Goal: Task Accomplishment & Management: Complete application form

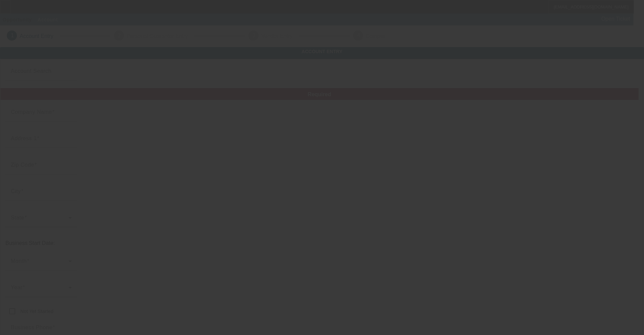
type input "CJT Electric, Inc."
type input "9615 Edith Blvd NE"
type input "87113"
type input "Albuquerque"
type input "(505) 340-4884"
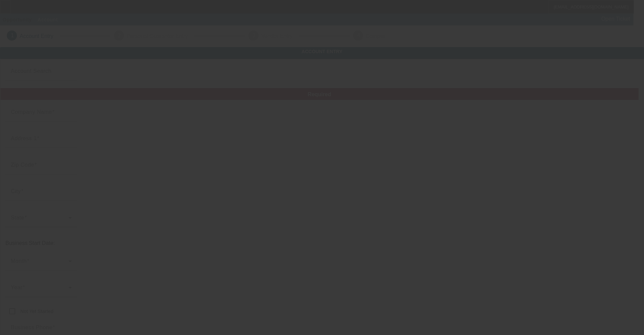
type input "chris@cjtelectric.com"
type input "200137846"
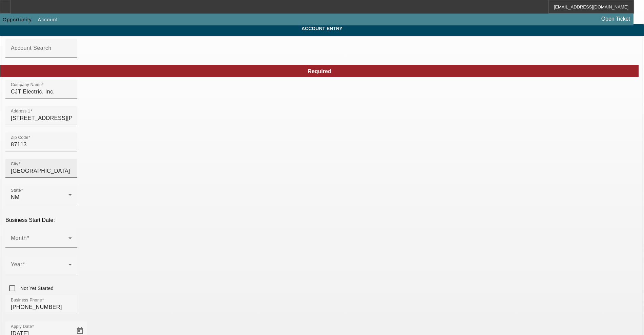
scroll to position [42, 0]
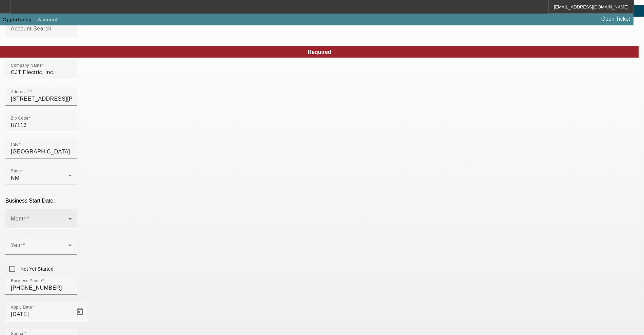
click at [72, 209] on div "Month" at bounding box center [41, 218] width 61 height 19
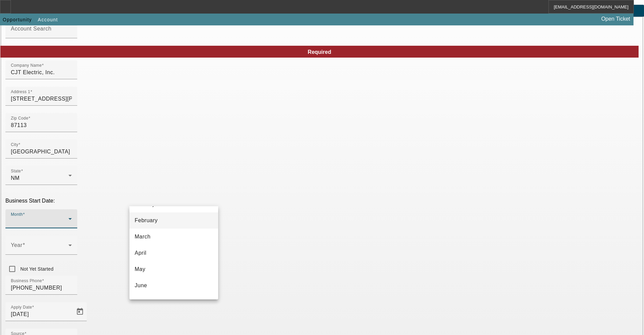
scroll to position [124, 0]
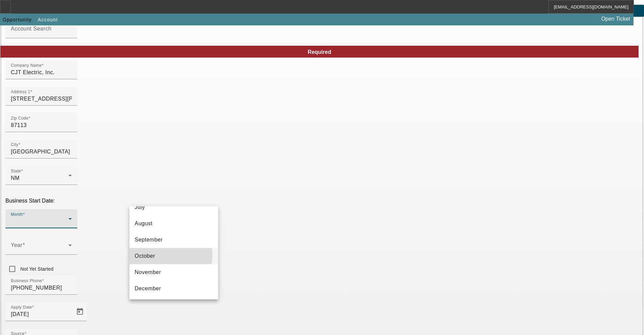
click at [151, 255] on span "October" at bounding box center [145, 256] width 20 height 8
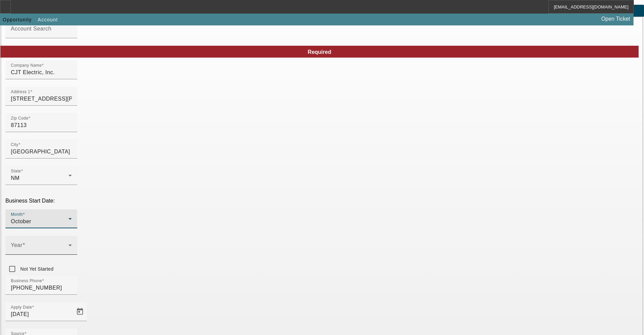
click at [72, 236] on div "Year" at bounding box center [41, 245] width 61 height 19
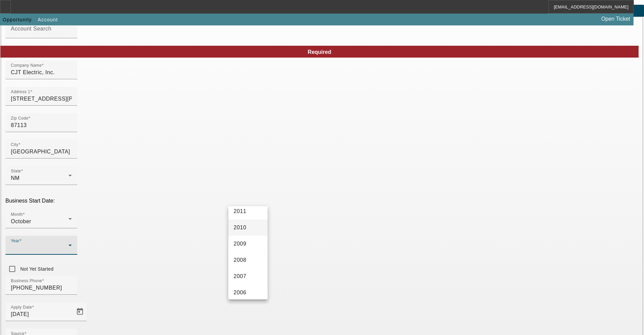
scroll to position [339, 0]
click at [248, 286] on mat-option "2003" at bounding box center [247, 285] width 39 height 16
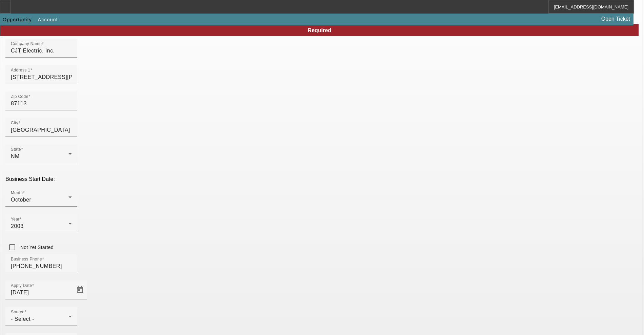
scroll to position [92, 0]
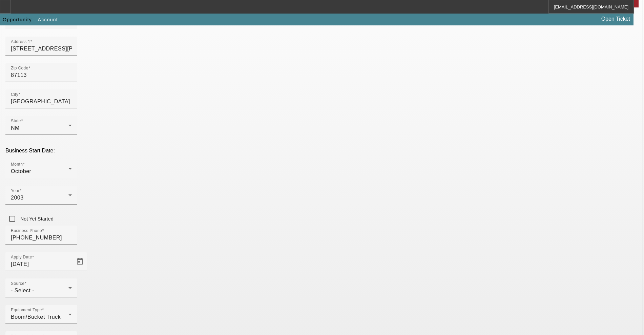
click at [274, 226] on div "Business Phone (505) 340-4884" at bounding box center [321, 239] width 633 height 26
click at [72, 278] on div "Source - Select -" at bounding box center [41, 287] width 61 height 19
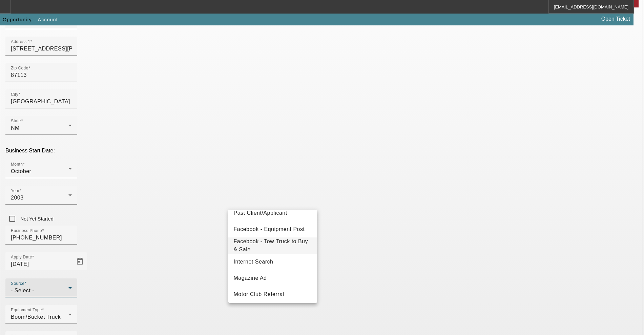
scroll to position [85, 0]
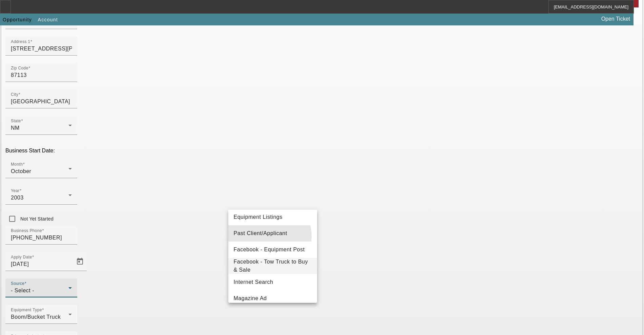
click at [267, 236] on span "Past Client/Applicant" at bounding box center [261, 233] width 54 height 8
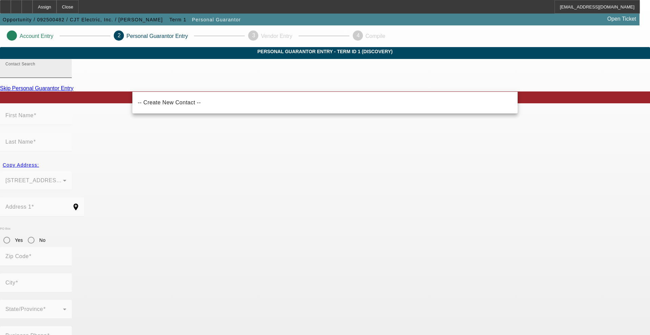
click at [66, 75] on input "Contact Search" at bounding box center [35, 71] width 61 height 8
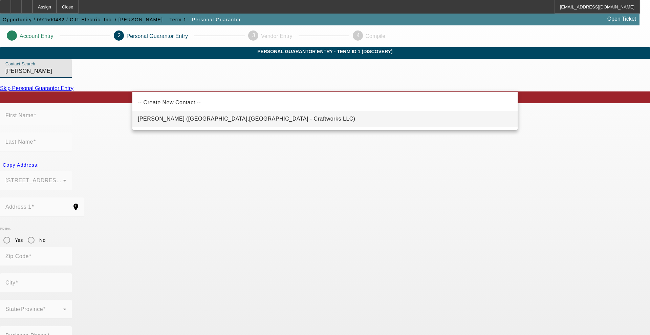
click at [167, 116] on span "Tafoya, Christopher (Albuquerque,NM - Craftworks LLC)" at bounding box center [247, 119] width 218 height 8
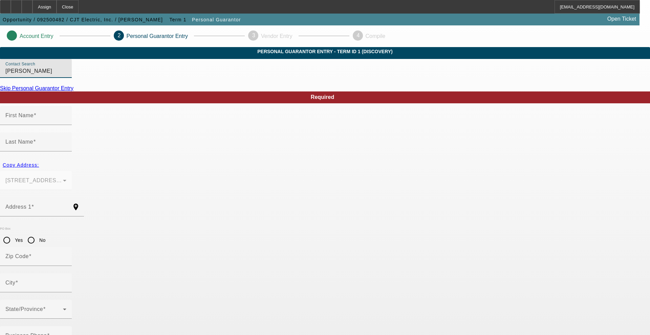
type input "Tafoya, Christopher (Albuquerque,NM - Craftworks LLC)"
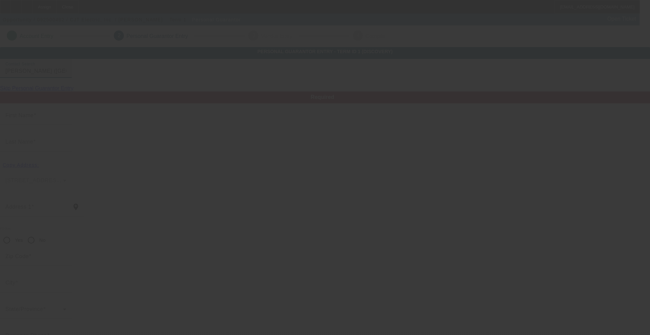
type input "Christopher"
type input "Tafoya"
type input "9615 Edith Boulevard NE"
radio input "true"
type input "87113"
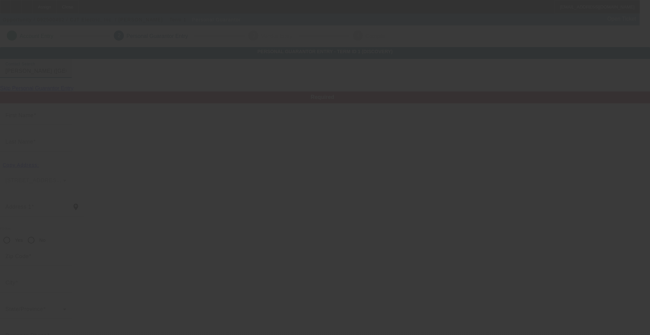
type input "Albuquerque"
type input "(505) 340-4884"
type input "100"
type input "585-51-9077"
type input "chris@cjtelectric.com"
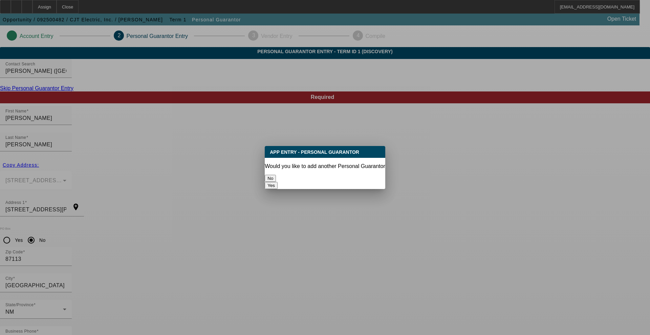
click at [276, 175] on button "No" at bounding box center [270, 178] width 11 height 7
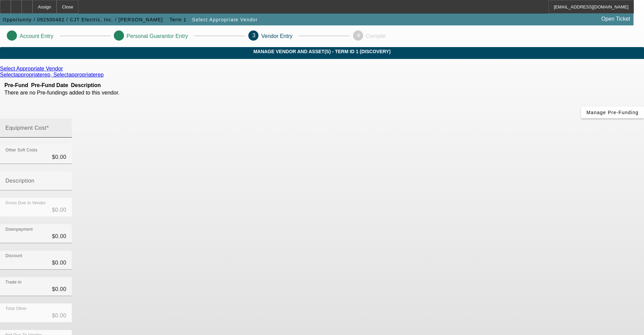
click at [46, 125] on mat-label "Equipment Cost" at bounding box center [25, 128] width 41 height 6
click at [66, 127] on input "Equipment Cost" at bounding box center [35, 131] width 61 height 8
type input "1"
type input "$1.00"
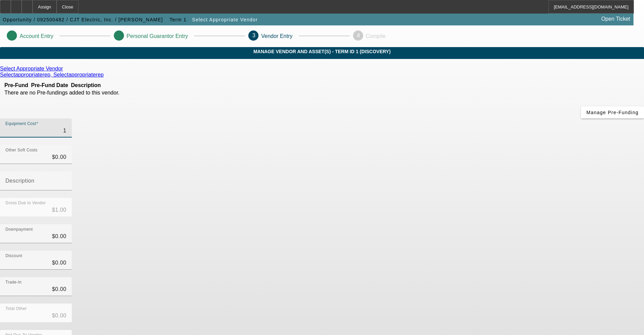
type input "10"
type input "$10.00"
type input "100"
type input "$100.00"
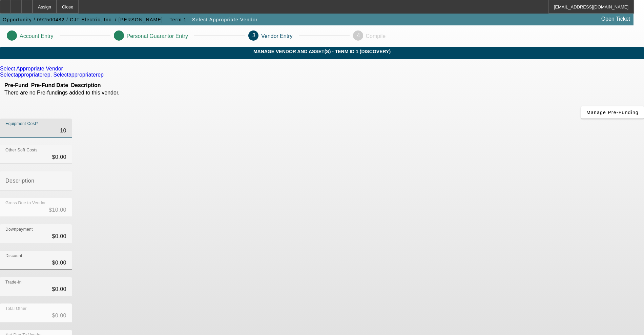
type input "$100.00"
type input "1000"
type input "$1,000.00"
type input "10000"
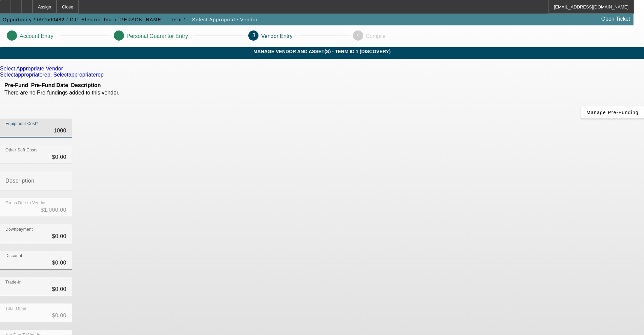
type input "$10,000.00"
type input "100000"
type input "$100,000.00"
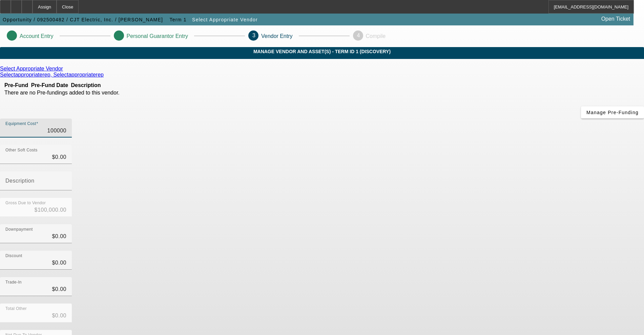
type input "$100,000.00"
click at [449, 198] on div "Gross Due to Vendor $100,000.00" at bounding box center [322, 211] width 644 height 26
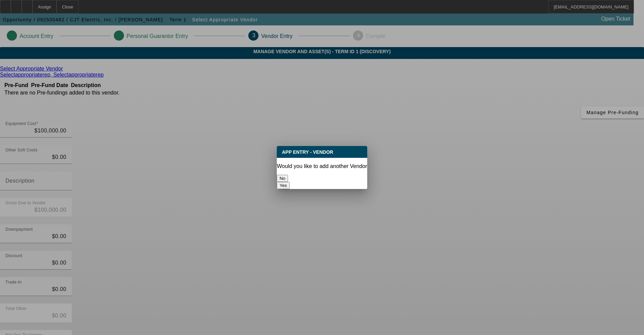
click at [288, 177] on button "No" at bounding box center [282, 178] width 11 height 7
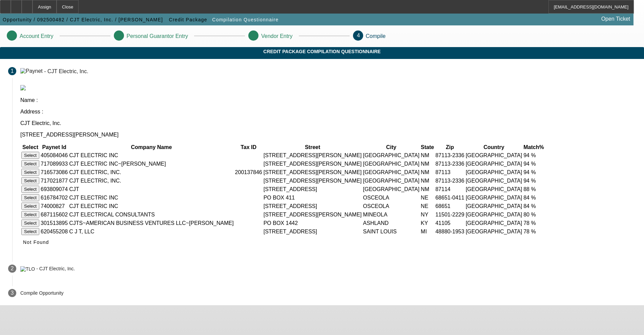
click at [39, 152] on button "Select" at bounding box center [30, 155] width 18 height 7
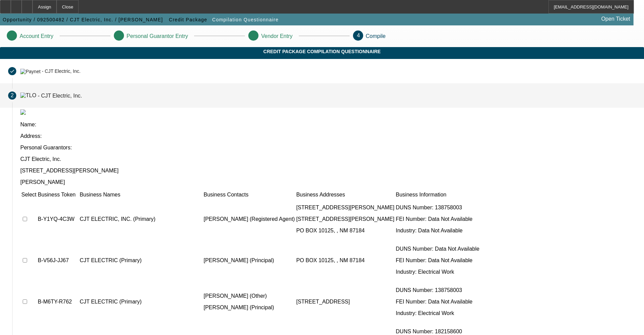
click at [27, 217] on input "checkbox" at bounding box center [25, 219] width 4 height 4
checkbox input "true"
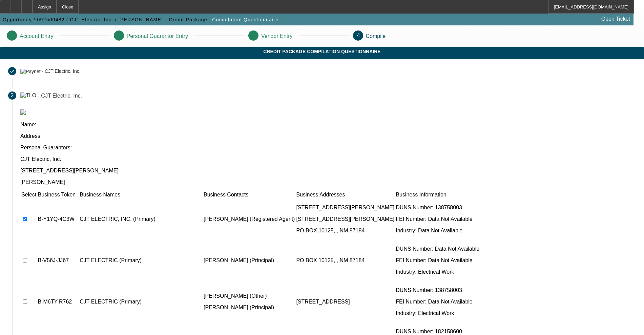
click at [27, 258] on input "checkbox" at bounding box center [25, 260] width 4 height 4
checkbox input "true"
click at [27, 299] on input "checkbox" at bounding box center [25, 301] width 4 height 4
checkbox input "true"
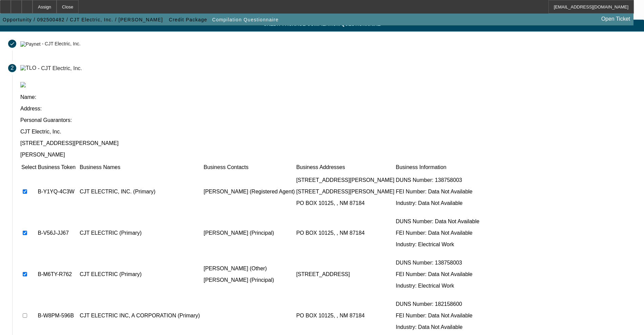
scroll to position [40, 0]
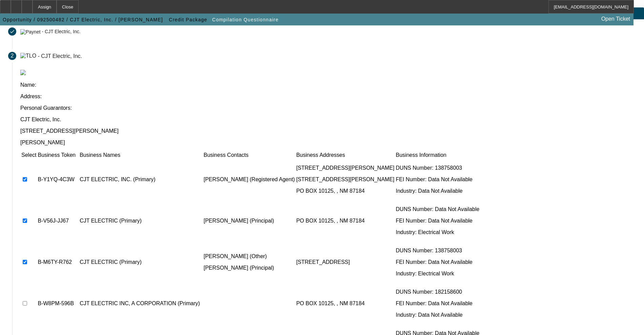
checkbox input "true"
click at [37, 283] on td at bounding box center [29, 303] width 16 height 41
click at [27, 301] on input "checkbox" at bounding box center [25, 303] width 4 height 4
checkbox input "true"
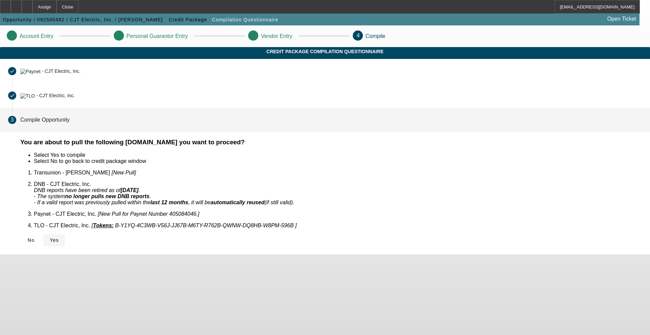
click at [50, 237] on icon at bounding box center [50, 239] width 0 height 5
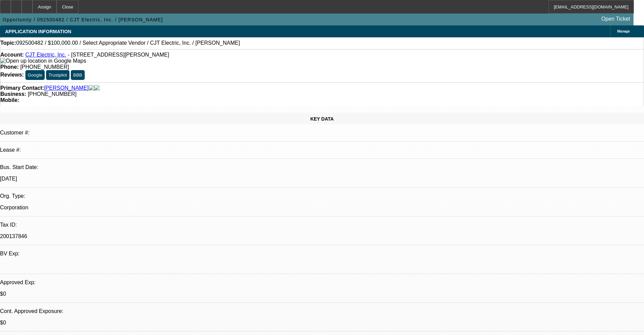
select select "0"
select select "2"
select select "0.1"
select select "4"
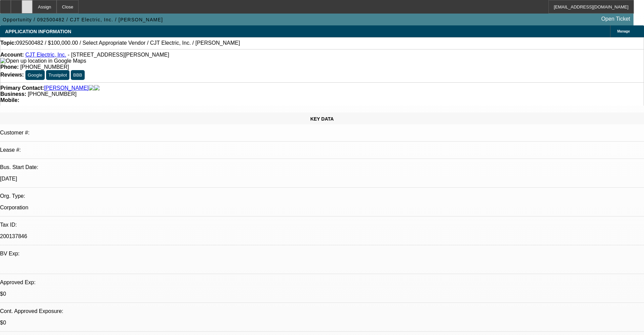
click at [27, 4] on icon at bounding box center [27, 4] width 0 height 0
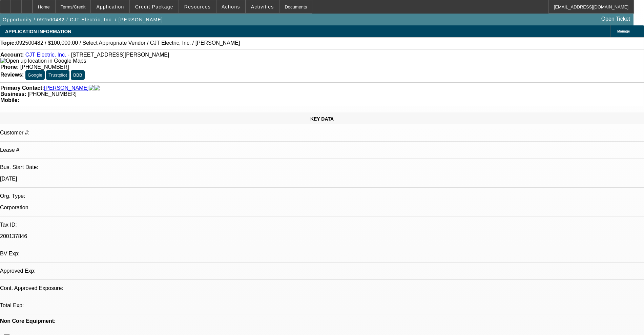
select select "0"
select select "2"
select select "0.1"
select select "4"
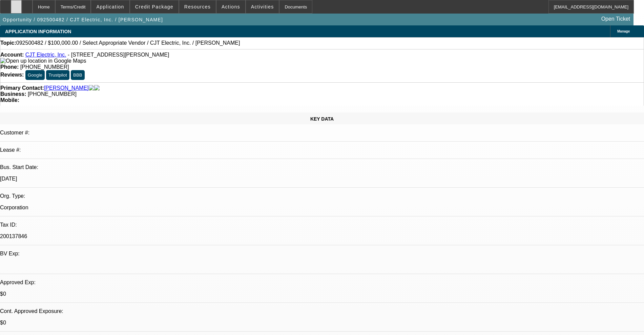
click at [22, 6] on div at bounding box center [16, 7] width 11 height 14
click at [33, 7] on div at bounding box center [27, 7] width 11 height 14
select select "0"
select select "2"
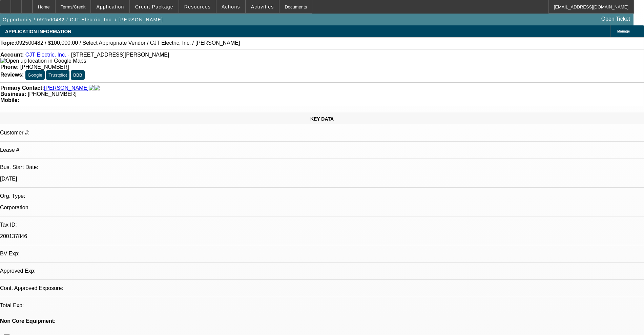
select select "0.1"
select select "4"
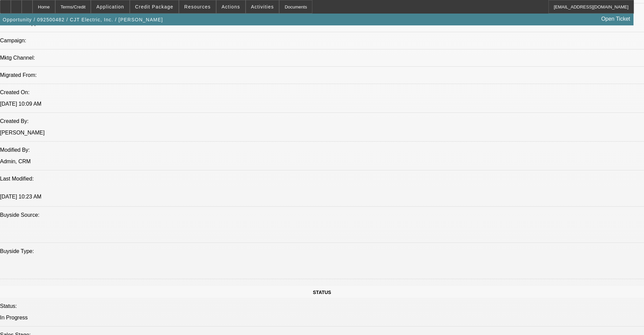
scroll to position [466, 0]
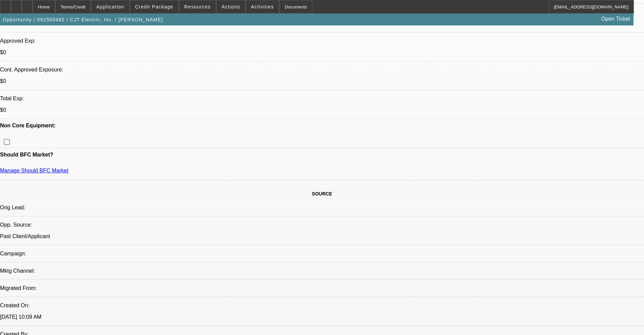
scroll to position [254, 0]
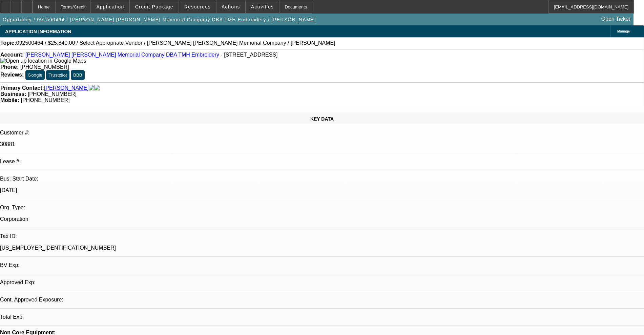
select select "0"
select select "2"
select select "0.1"
select select "4"
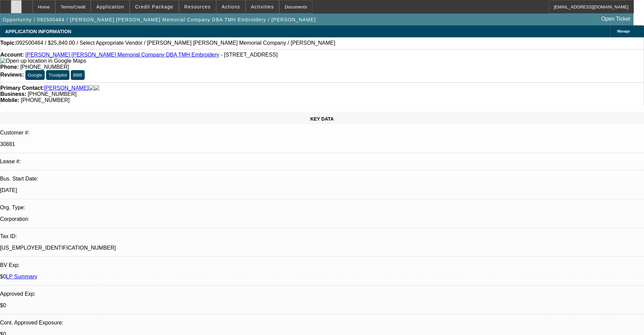
click at [22, 9] on div at bounding box center [16, 7] width 11 height 14
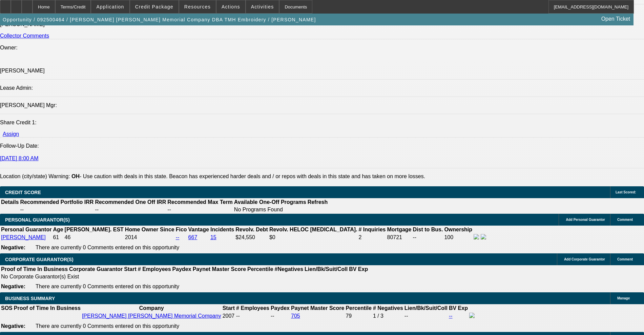
scroll to position [847, 0]
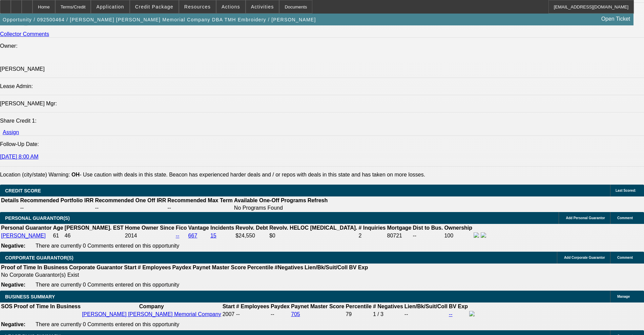
type input "$10,000.00"
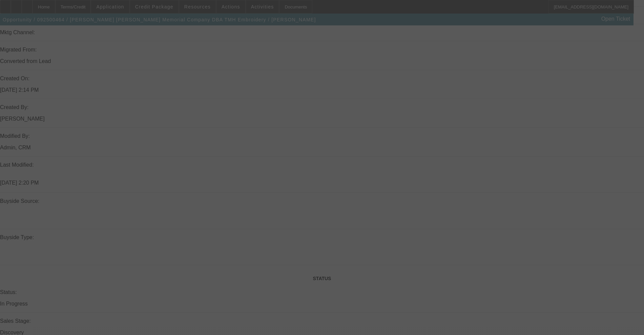
scroll to position [0, 0]
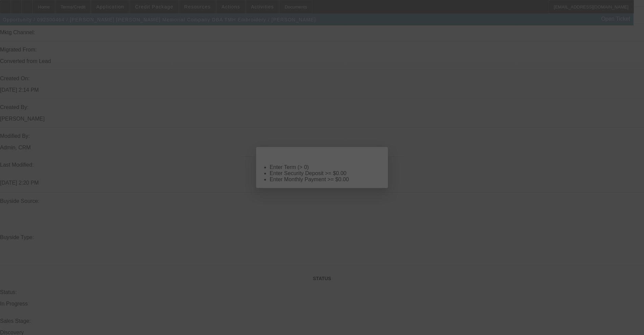
select select "0"
select select "2"
select select "0.1"
select select "4"
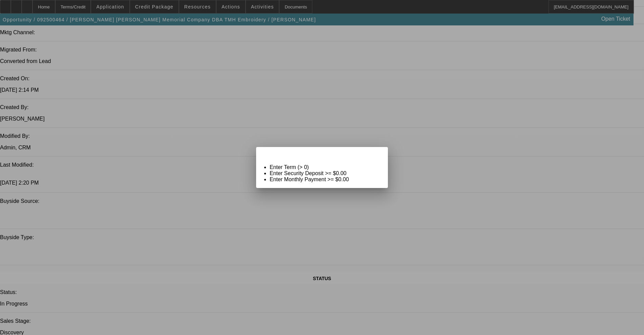
click at [380, 155] on span "Close" at bounding box center [379, 153] width 9 height 4
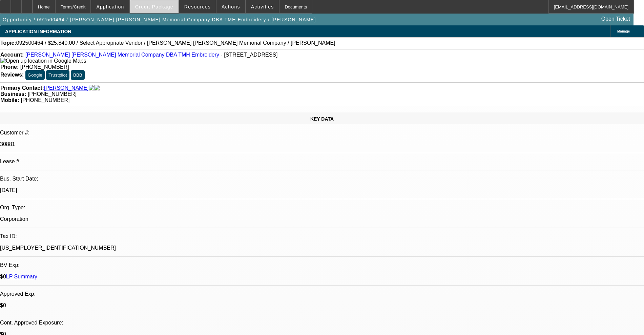
click at [164, 12] on span at bounding box center [154, 7] width 48 height 16
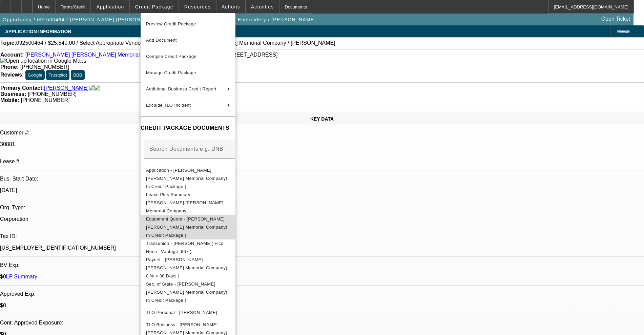
click at [224, 216] on span "Equipment Quote - Todd Mikey Hatch Memorial Company( In Credit Package )" at bounding box center [186, 226] width 81 height 21
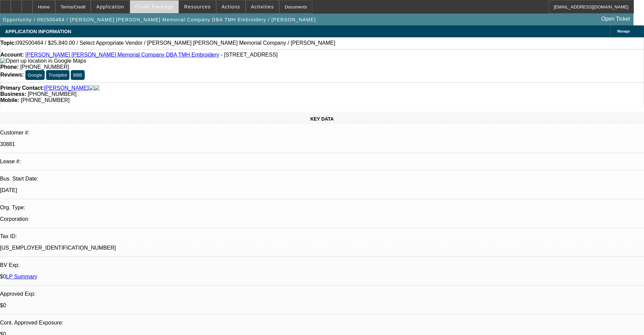
click at [171, 5] on span "Credit Package" at bounding box center [154, 6] width 38 height 5
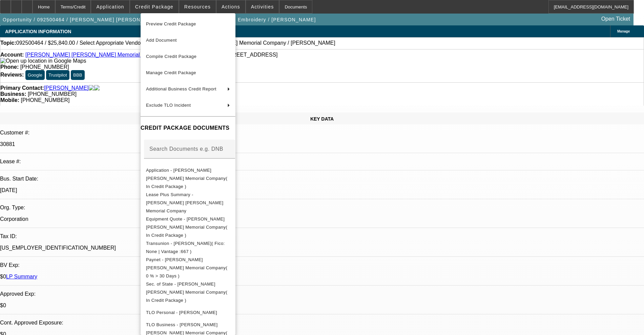
click at [96, 227] on div at bounding box center [322, 167] width 644 height 335
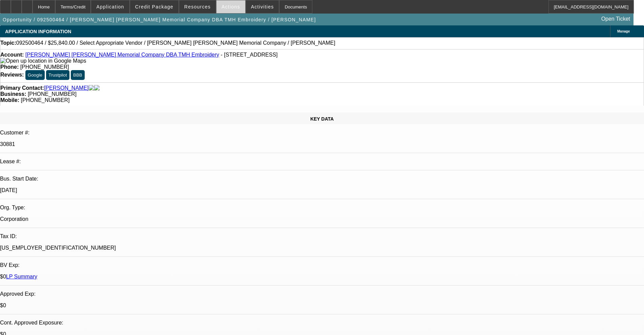
click at [226, 6] on span "Actions" at bounding box center [231, 6] width 19 height 5
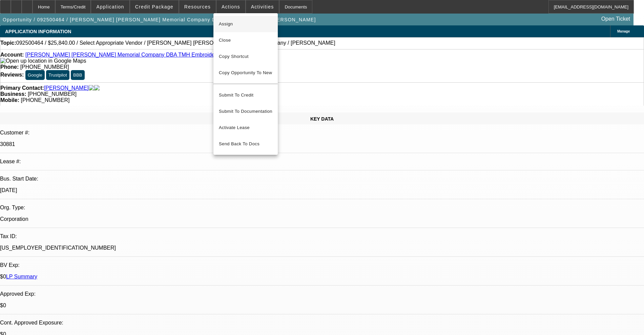
click at [234, 26] on span "Assign" at bounding box center [246, 24] width 54 height 8
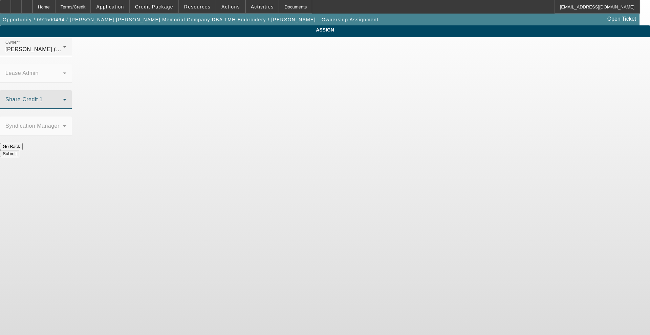
click at [63, 98] on span at bounding box center [34, 102] width 58 height 8
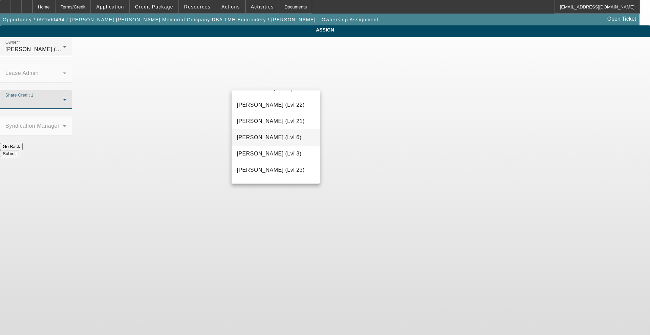
scroll to position [678, 0]
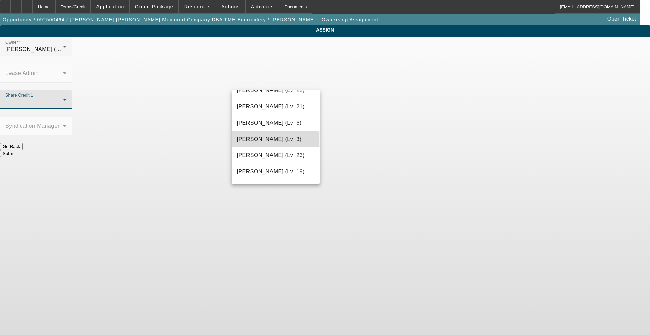
click at [275, 143] on span "Richards, Stephanie (Lvl 3)" at bounding box center [269, 139] width 65 height 8
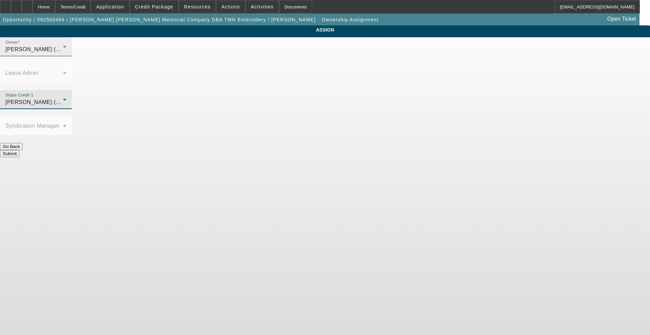
click at [70, 52] on span "Richards, Stephanie (Lvl 3)" at bounding box center [37, 49] width 65 height 6
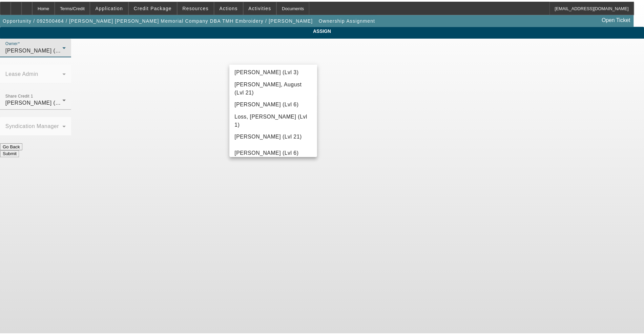
scroll to position [485, 0]
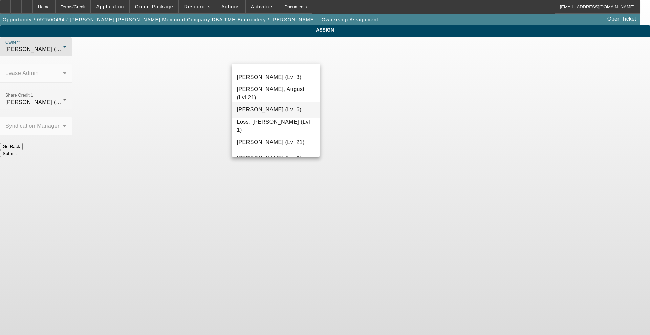
click at [258, 109] on span "Lionello, Nick (Lvl 6)" at bounding box center [269, 110] width 65 height 8
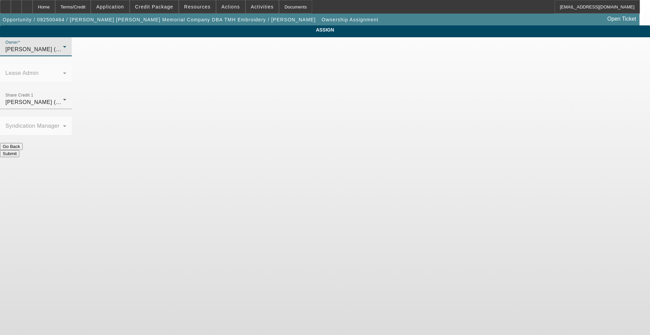
click at [19, 150] on button "Submit" at bounding box center [9, 153] width 19 height 7
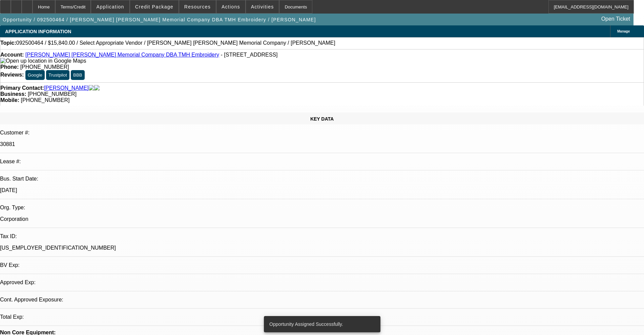
select select "0"
select select "2"
select select "0.1"
select select "4"
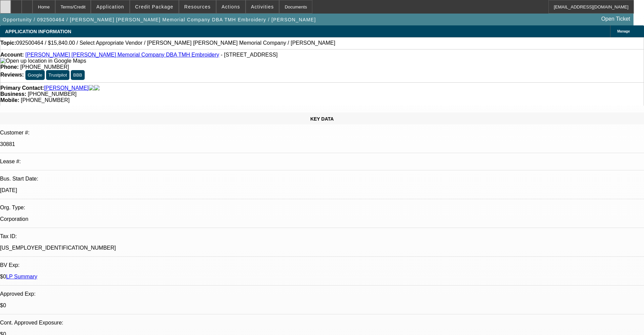
click at [11, 3] on div at bounding box center [5, 7] width 11 height 14
click at [78, 57] on link "Todd Mikey Hatch Memorial Company DBA TMH Embroidery" at bounding box center [122, 55] width 194 height 6
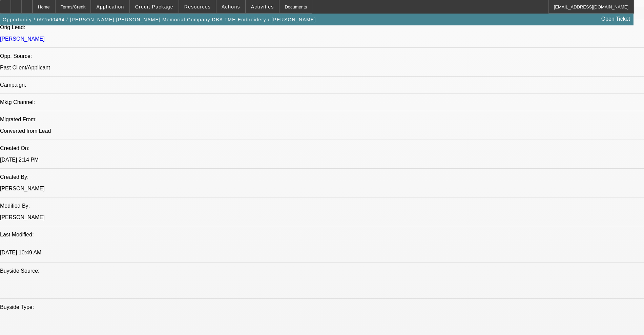
scroll to position [423, 0]
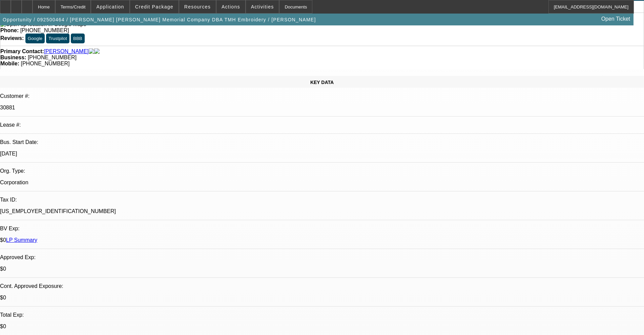
scroll to position [0, 0]
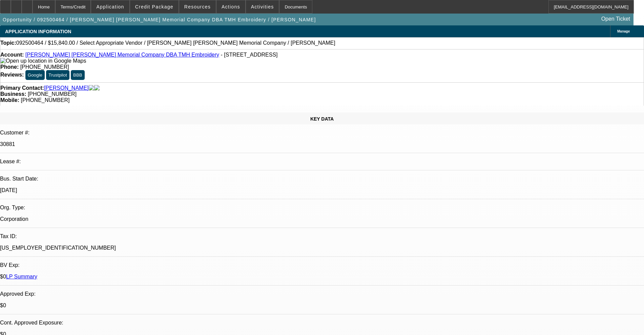
click at [87, 55] on link "Todd Mikey Hatch Memorial Company DBA TMH Embroidery" at bounding box center [122, 55] width 194 height 6
radio input "true"
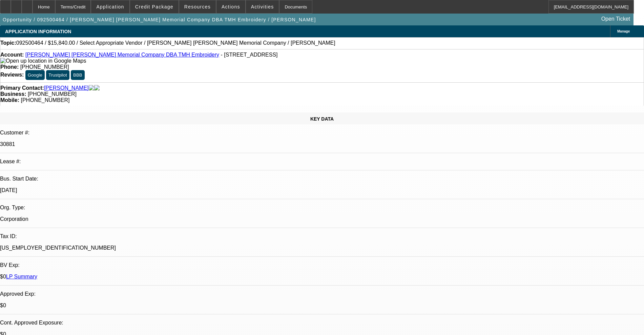
type textarea "reengagement"
radio input "true"
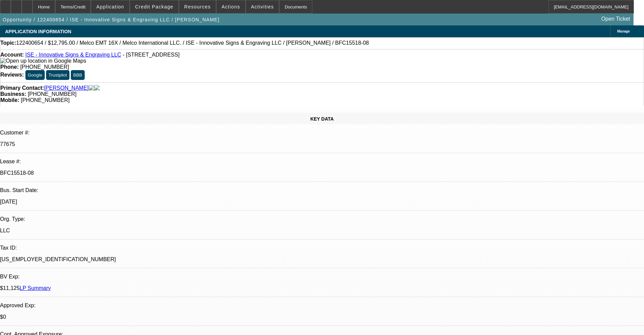
select select "0"
select select "2"
select select "0"
select select "6"
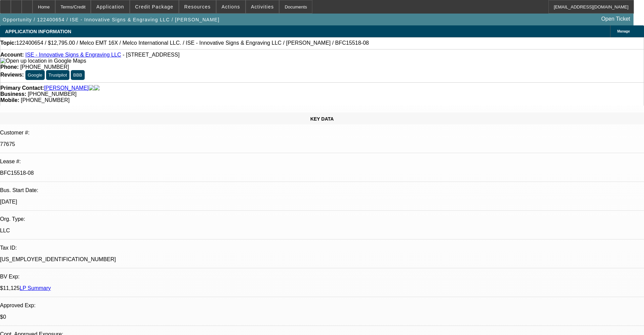
select select "0"
select select "2"
select select "0"
select select "6"
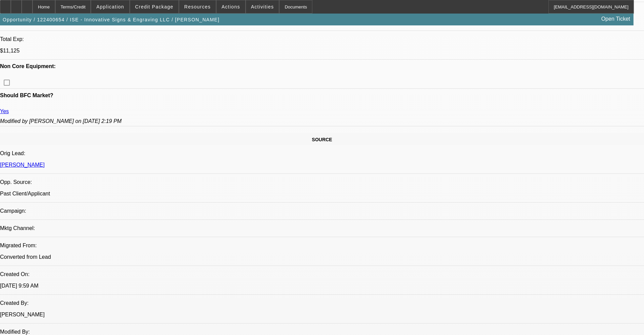
scroll to position [339, 0]
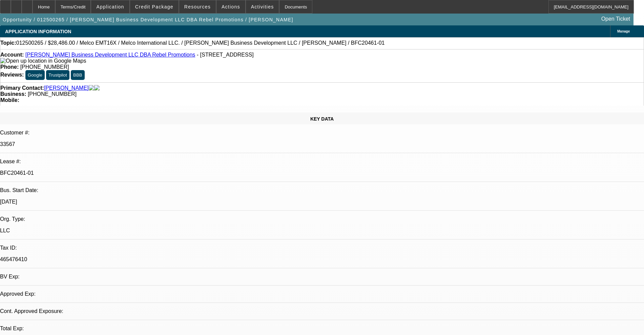
select select "0"
select select "2"
select select "0.1"
select select "4"
select select "0"
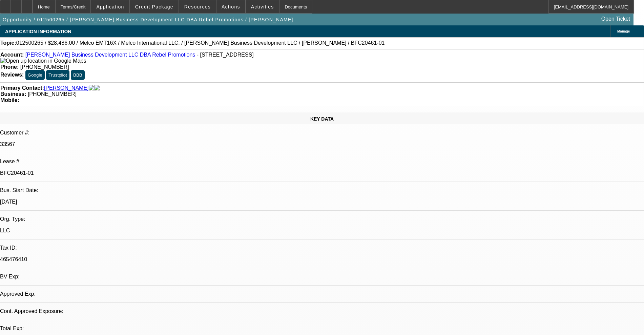
select select "2"
select select "0.1"
select select "4"
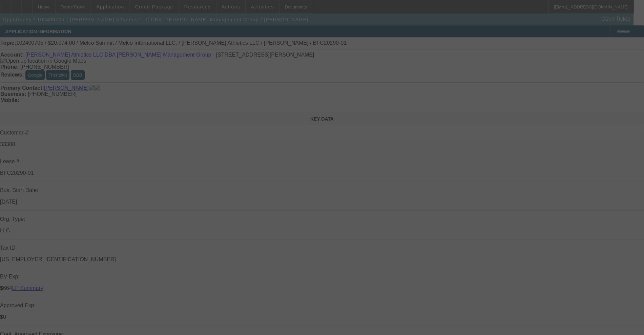
select select "0"
select select "0.1"
select select "4"
select select "0"
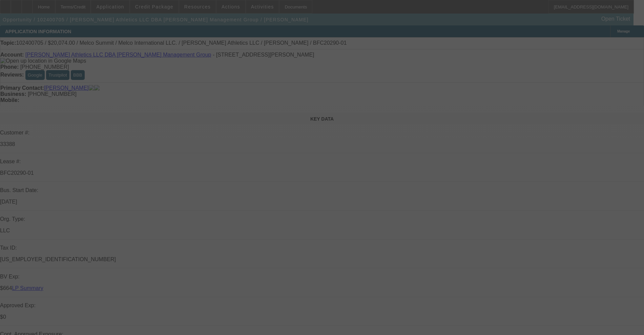
select select "0"
select select "0.1"
select select "4"
select select "0"
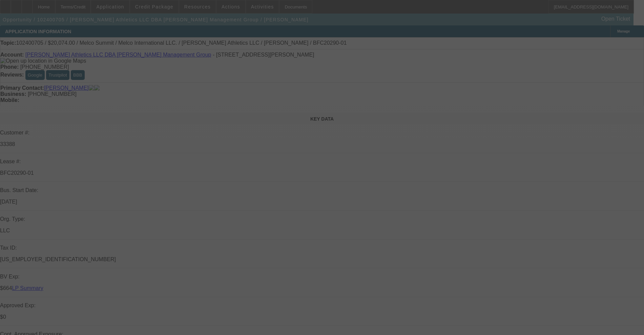
select select "0.1"
select select "4"
select select "0"
select select "2"
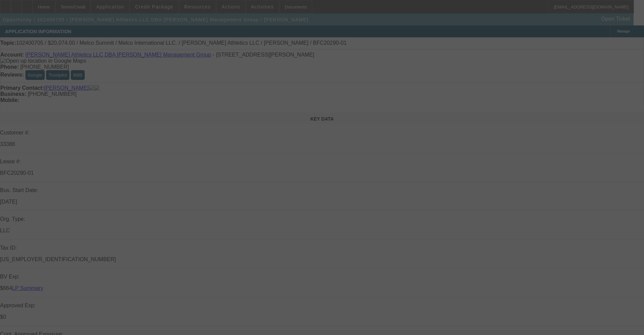
select select "0.1"
select select "4"
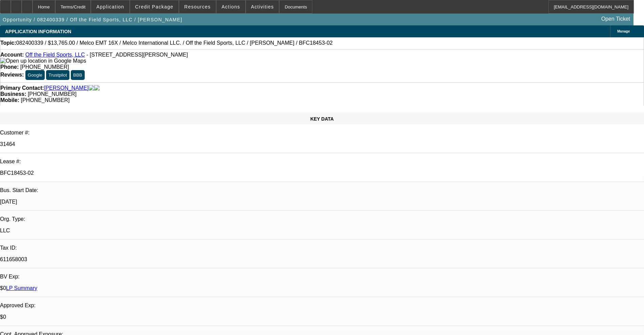
select select "0"
select select "2"
select select "0"
select select "2"
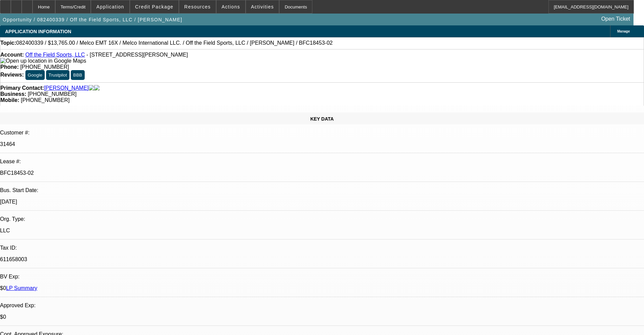
select select "0"
select select "2"
select select "0"
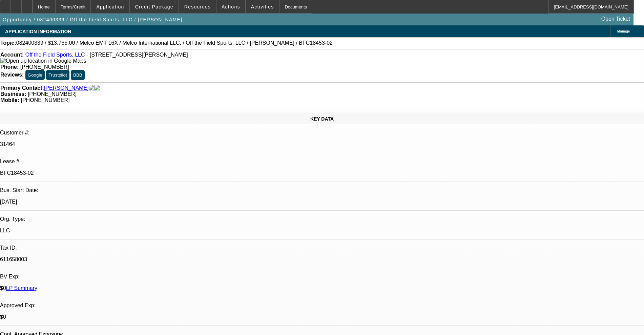
select select "0"
select select "2"
select select "0"
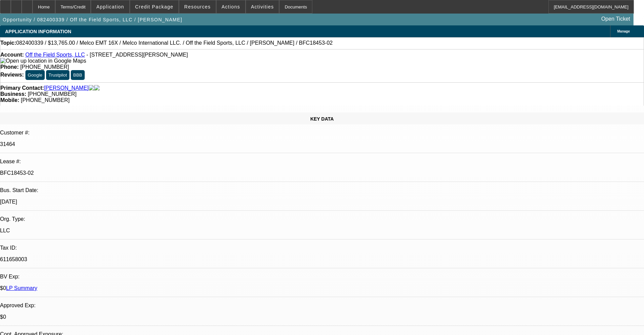
select select "0"
select select "2"
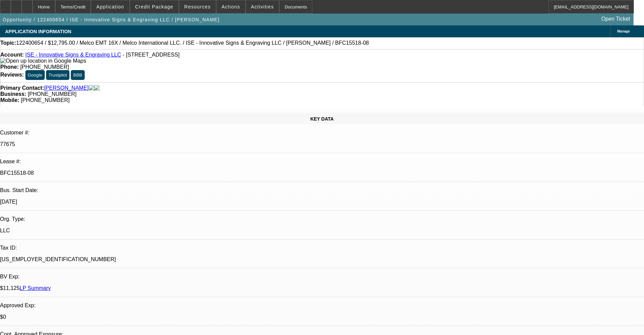
select select "0"
select select "2"
select select "0"
select select "6"
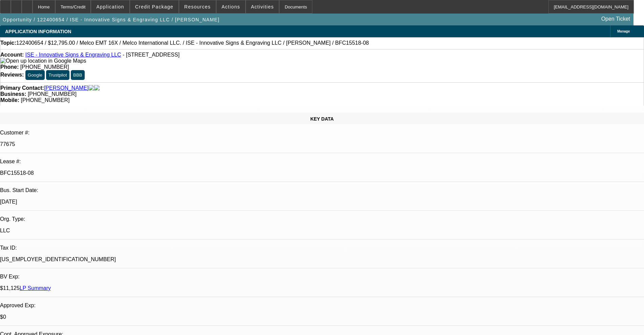
select select "0"
select select "2"
select select "0"
select select "6"
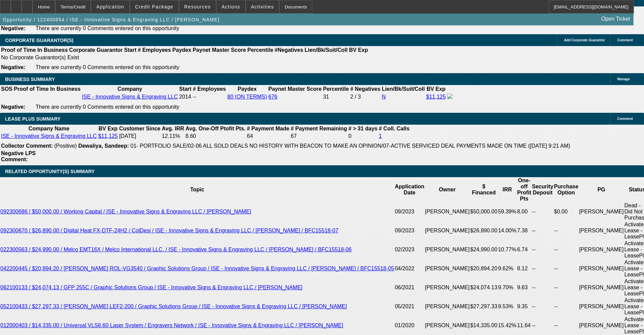
scroll to position [974, 0]
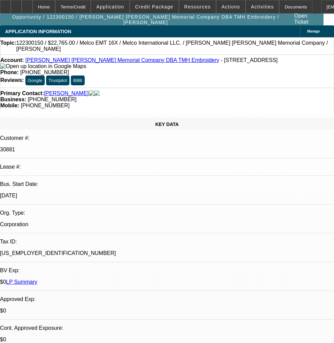
select select "0"
select select "2"
select select "0"
select select "6"
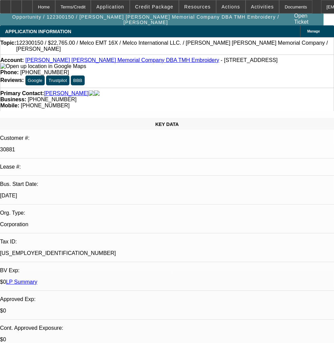
select select "0"
select select "2"
select select "0"
select select "6"
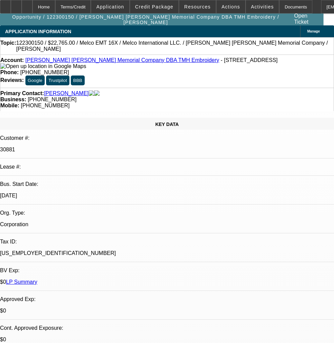
select select "0"
select select "2"
select select "0"
select select "6"
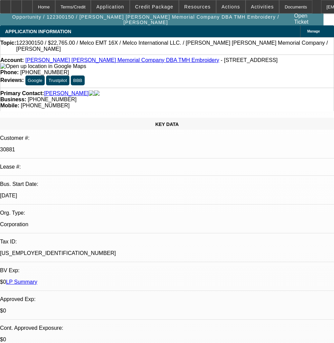
select select "0"
select select "2"
select select "0"
select select "6"
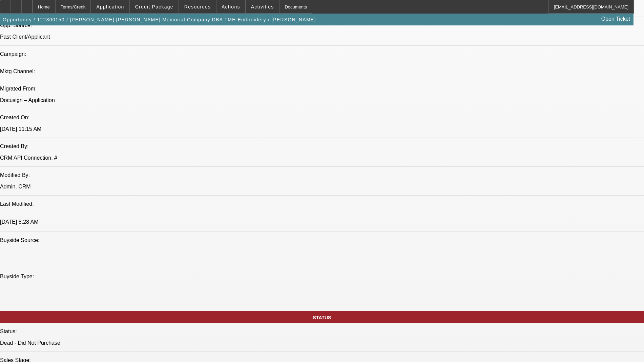
scroll to position [381, 0]
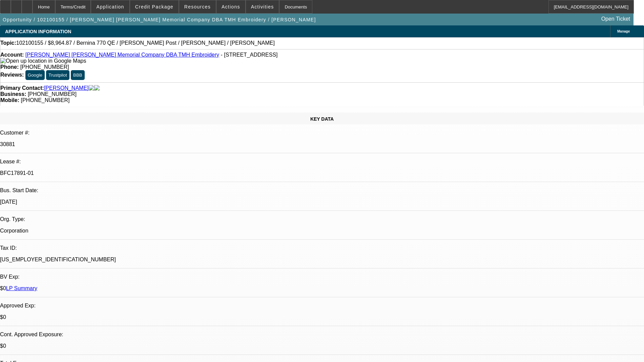
select select "0"
select select "2"
select select "0"
select select "6"
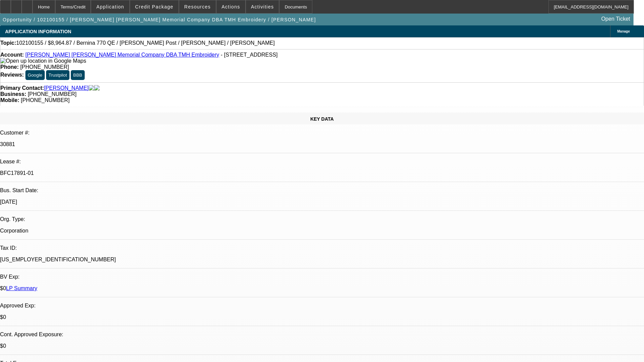
select select "0"
select select "2"
select select "0"
select select "6"
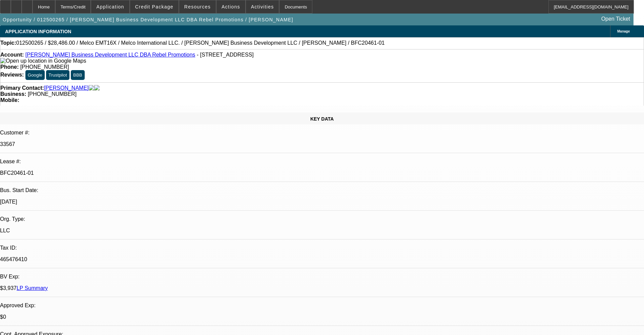
select select "0"
select select "2"
select select "0.1"
select select "4"
select select "0"
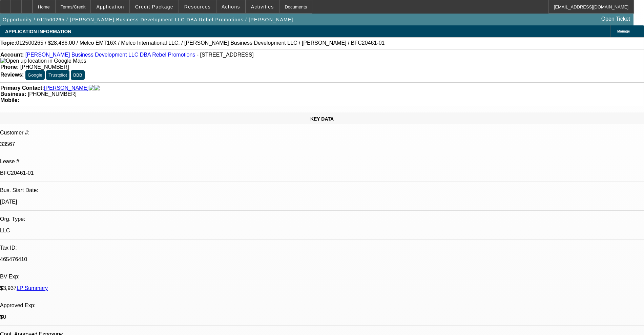
select select "2"
select select "0.1"
select select "4"
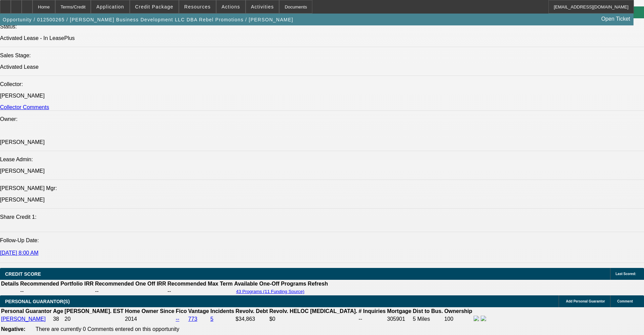
scroll to position [974, 0]
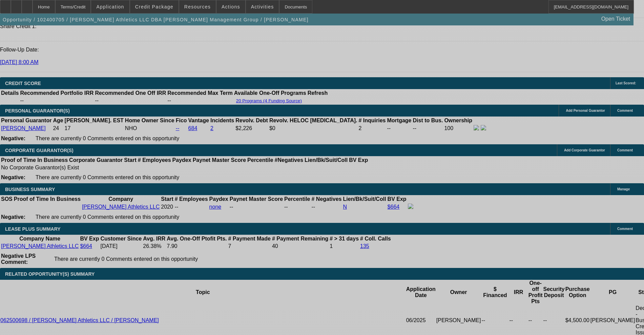
select select "0"
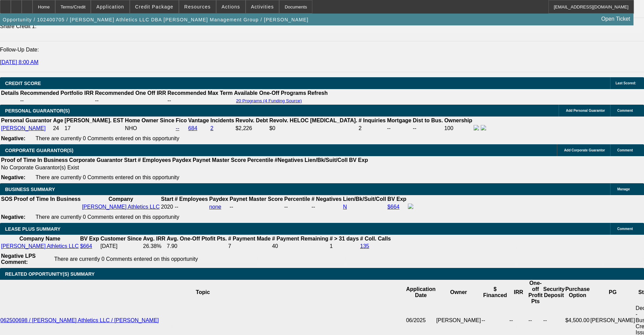
select select "0.1"
select select "4"
select select "0"
select select "0.1"
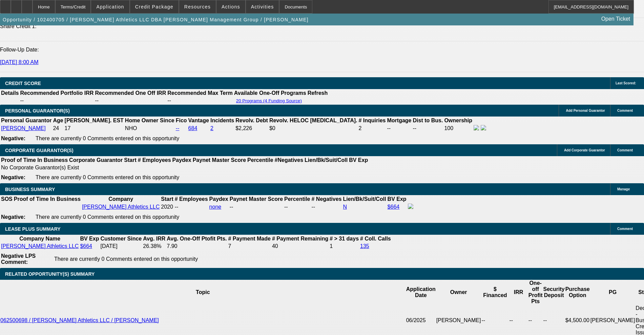
select select "4"
select select "0"
select select "0.1"
select select "4"
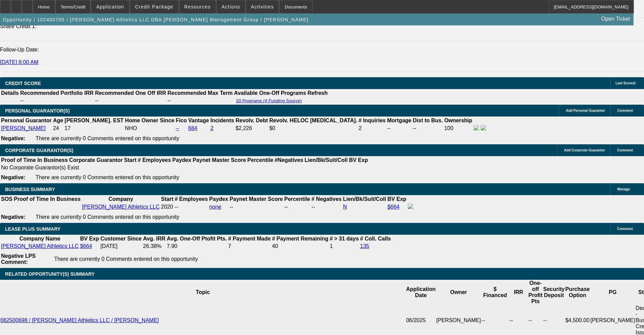
select select "0"
select select "2"
select select "0.1"
select select "4"
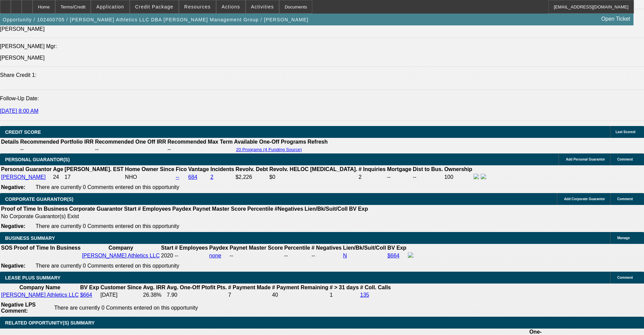
scroll to position [967, 0]
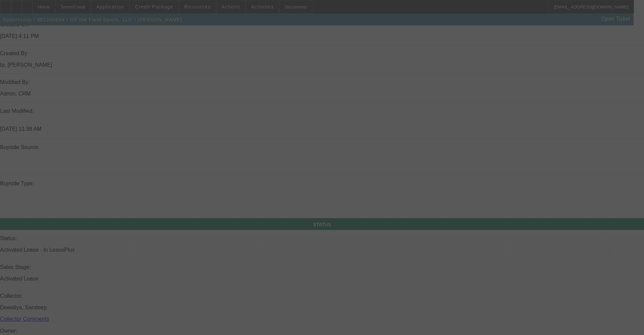
scroll to position [805, 0]
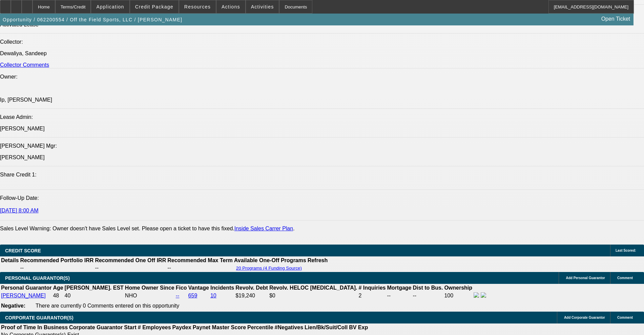
select select "0"
select select "2"
select select "0"
select select "2"
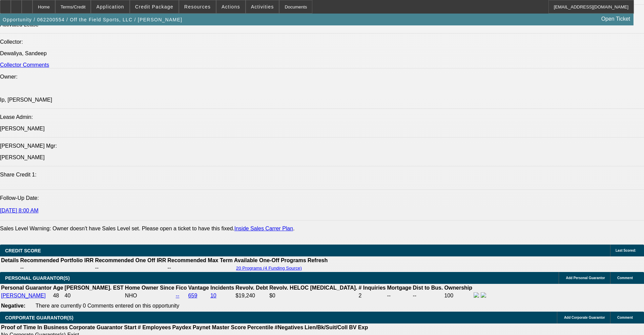
select select "0"
select select "2"
select select "0"
select select "2"
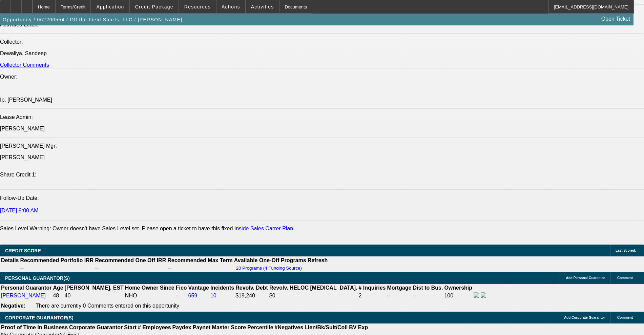
select select "0"
select select "2"
select select "0"
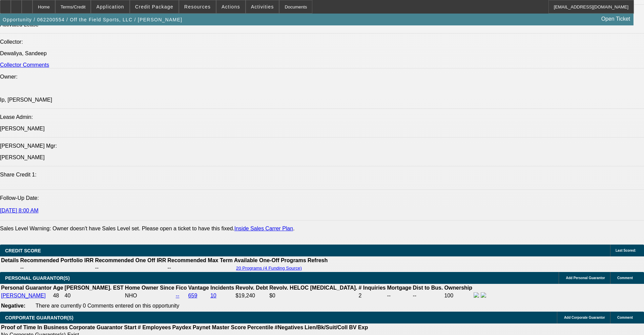
select select "0"
select select "2"
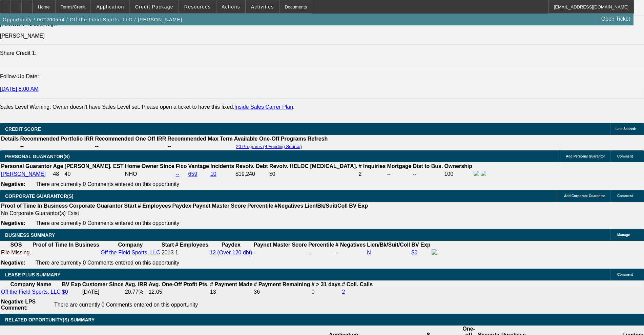
scroll to position [932, 0]
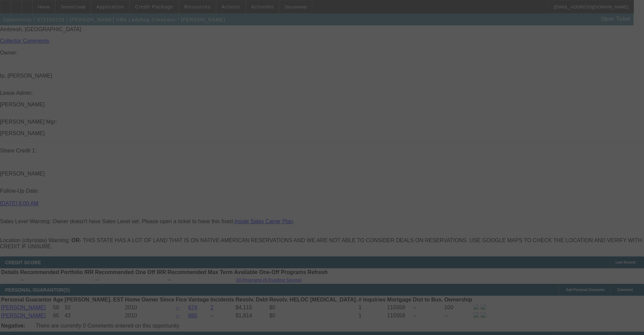
scroll to position [1031, 0]
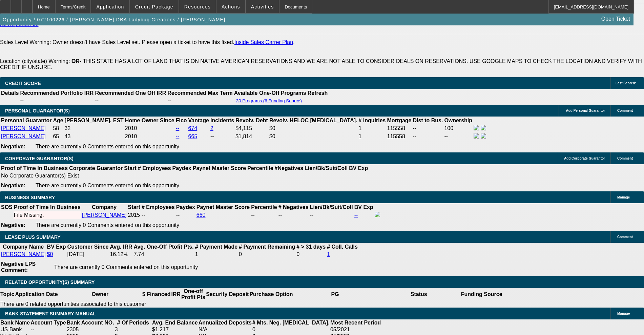
select select "0"
select select "2"
select select "0"
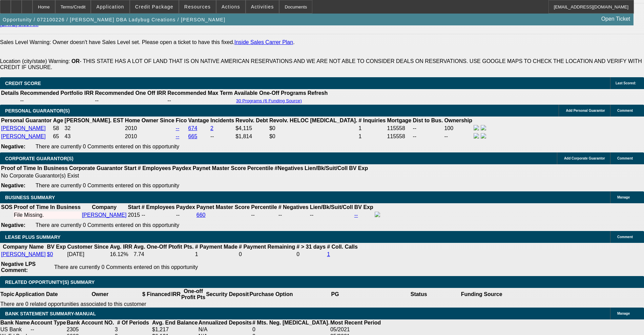
select select "0"
select select "2"
select select "0"
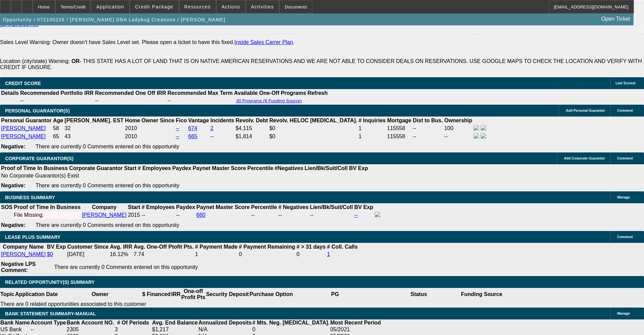
select select "0"
select select "2"
select select "0"
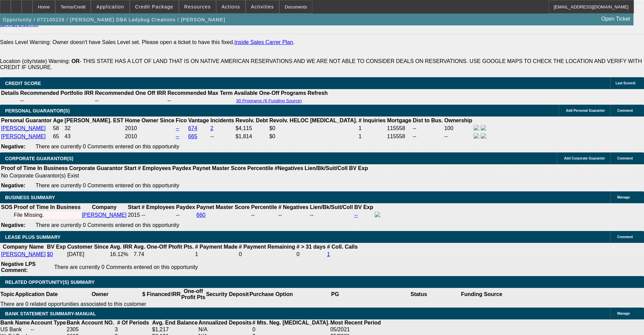
select select "2"
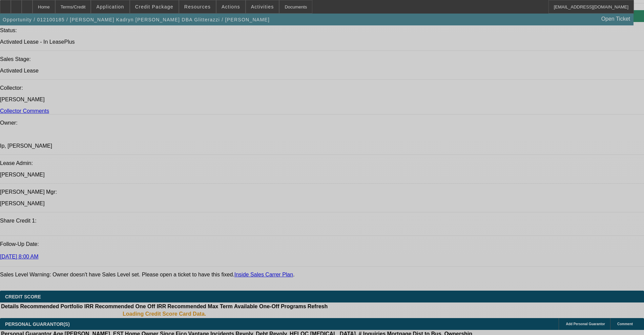
select select "0"
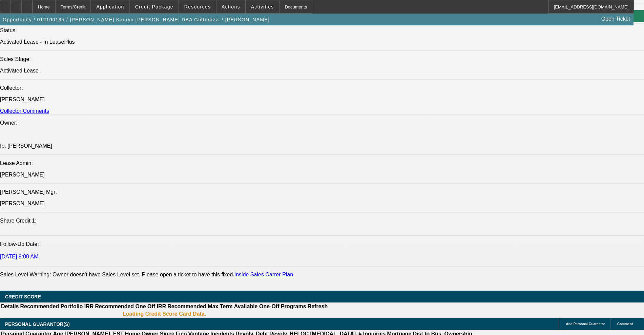
select select "0"
select select "6"
select select "0"
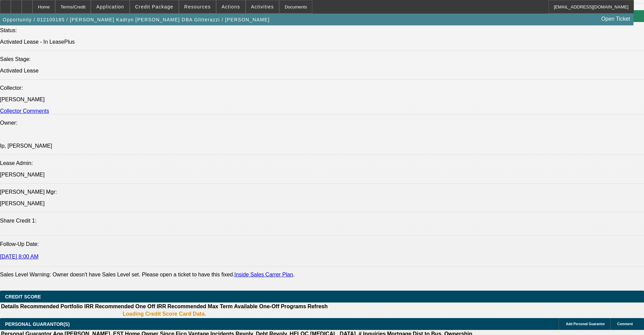
select select "0"
select select "6"
select select "0"
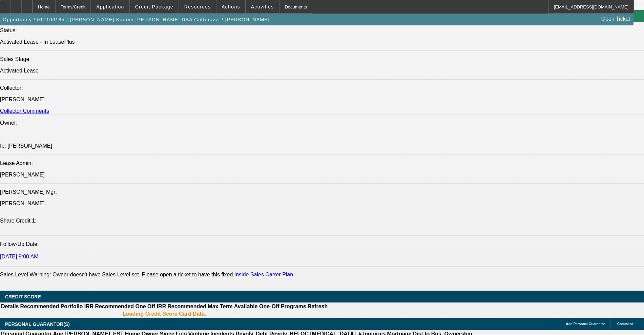
select select "6"
select select "0"
select select "6"
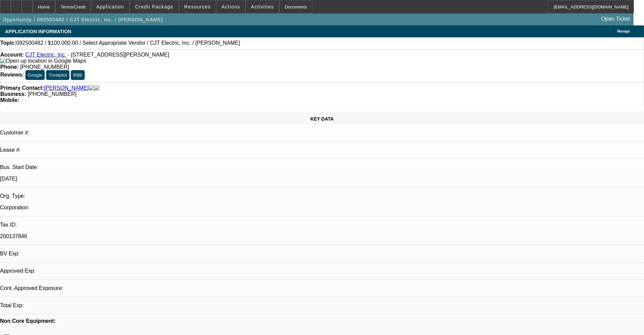
select select "0"
select select "2"
select select "0.1"
select select "4"
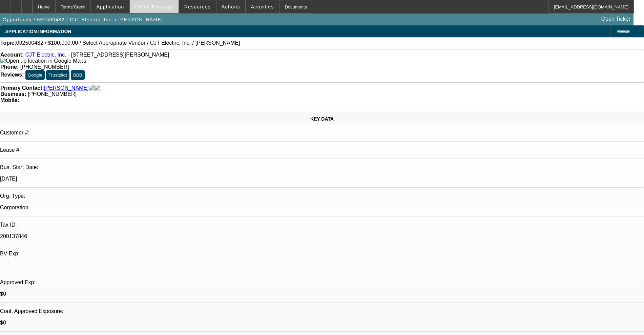
click at [179, 6] on span at bounding box center [154, 7] width 48 height 16
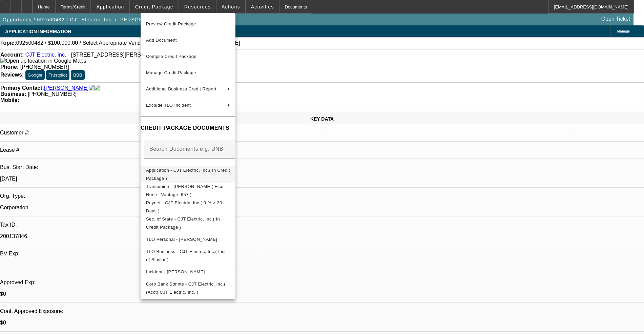
click at [191, 175] on span "Application - CJT Electric, Inc.( In Credit Package )" at bounding box center [188, 174] width 84 height 16
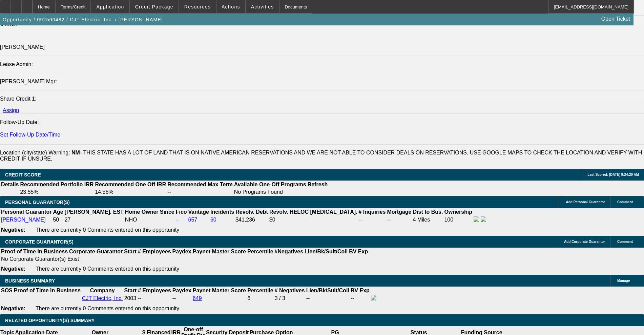
scroll to position [889, 0]
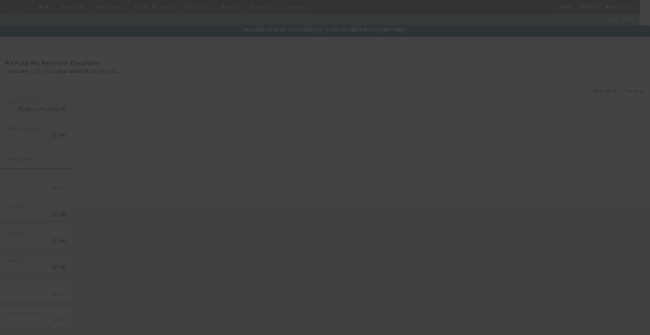
type input "$100,000.00"
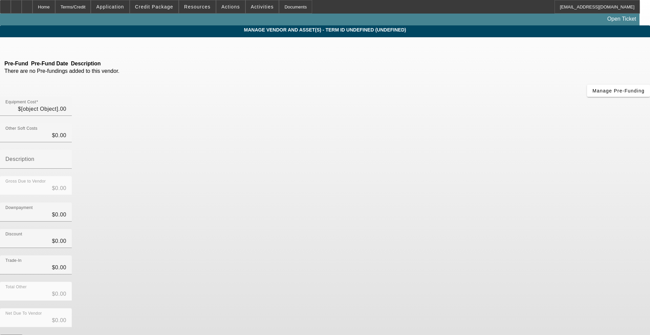
type input "$100,000.00"
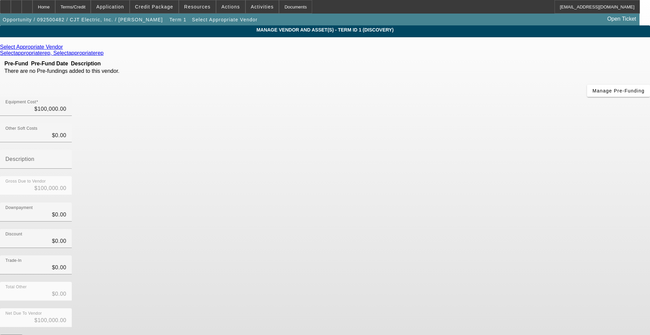
click at [65, 47] on icon at bounding box center [65, 47] width 0 height 6
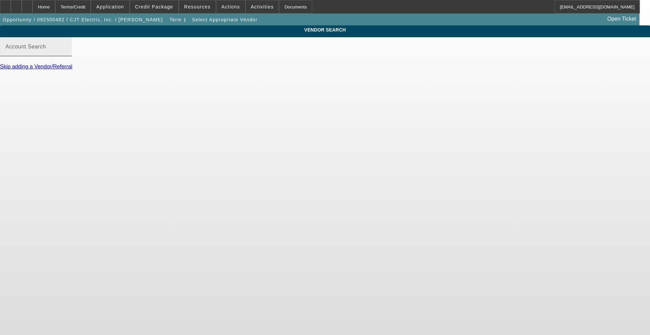
click at [66, 52] on div "Account Search" at bounding box center [35, 46] width 61 height 19
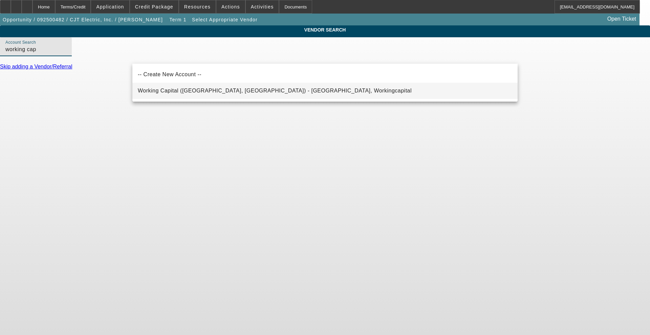
click at [164, 87] on span "Working Capital (Northbrook, IL) - Workingcapital, Workingcapital" at bounding box center [275, 91] width 274 height 8
type input "Working Capital (Northbrook, IL) - Workingcapital, Workingcapital"
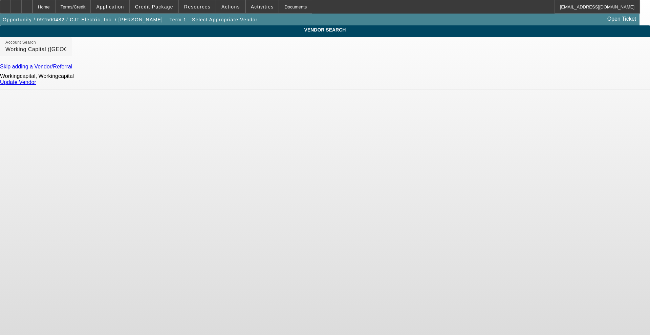
click at [36, 85] on link "Update Vendor" at bounding box center [18, 82] width 36 height 6
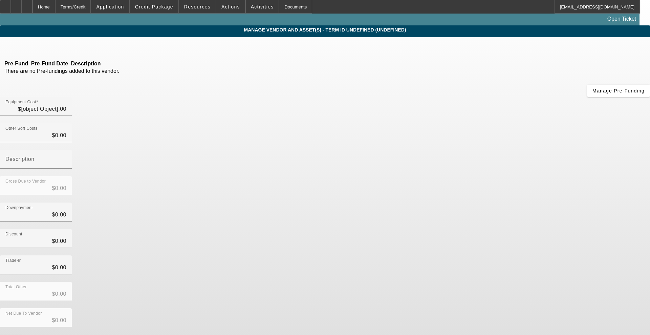
type input "$100,000.00"
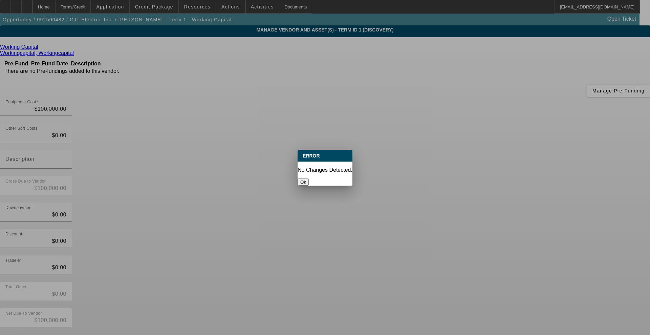
click at [309, 179] on button "Ok" at bounding box center [303, 182] width 11 height 7
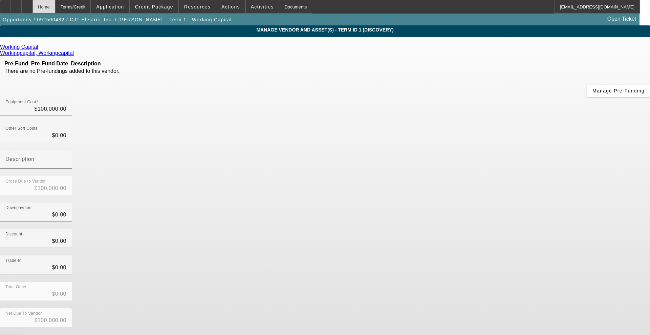
click at [55, 4] on div "Home" at bounding box center [44, 7] width 23 height 14
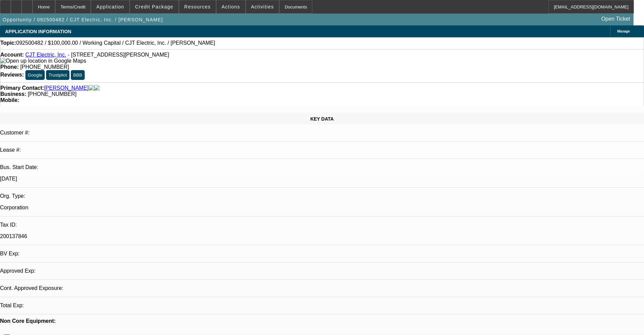
select select "0"
select select "2"
select select "0.1"
select select "4"
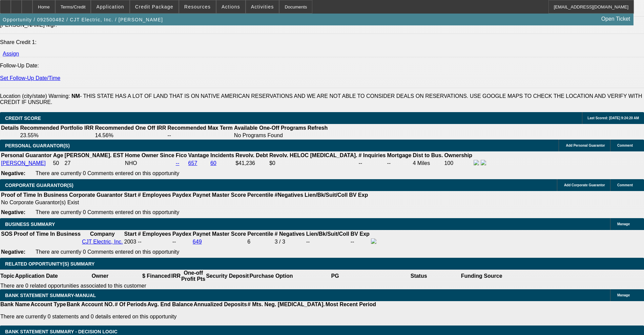
scroll to position [919, 0]
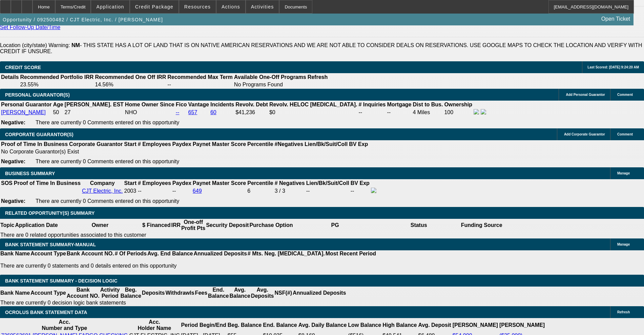
type input "$0.00"
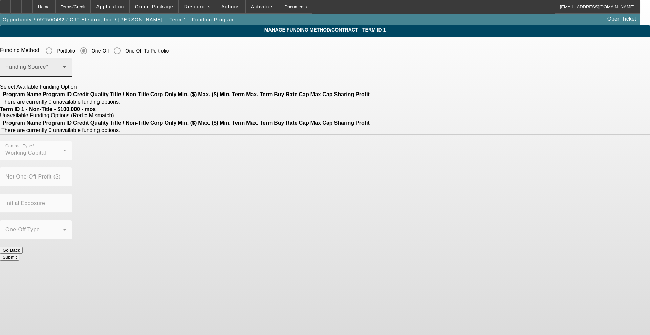
click at [63, 70] on span at bounding box center [34, 70] width 58 height 8
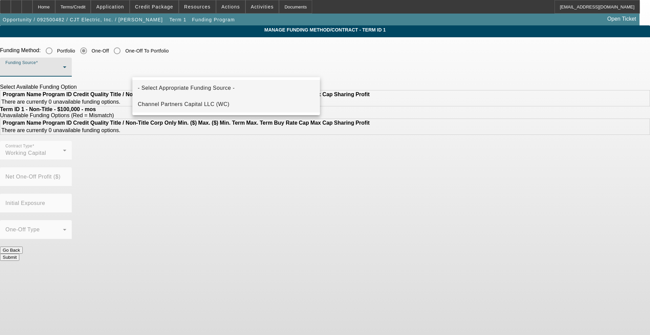
drag, startPoint x: 166, startPoint y: 96, endPoint x: 167, endPoint y: 103, distance: 7.9
click at [167, 103] on div "- Select Appropriate Funding Source - Channel Partners Capital LLC (WC)" at bounding box center [226, 96] width 188 height 38
click at [167, 103] on span "Channel Partners Capital LLC (WC)" at bounding box center [184, 104] width 92 height 8
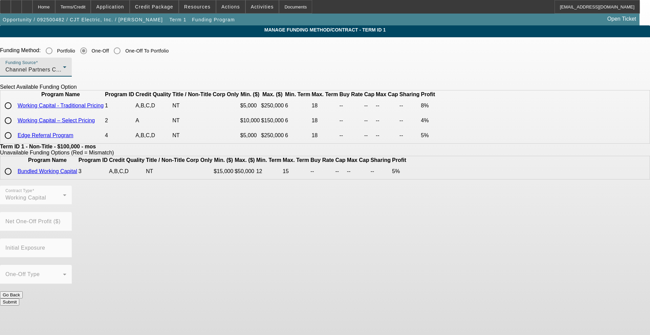
click at [15, 112] on input "radio" at bounding box center [8, 106] width 14 height 14
radio input "true"
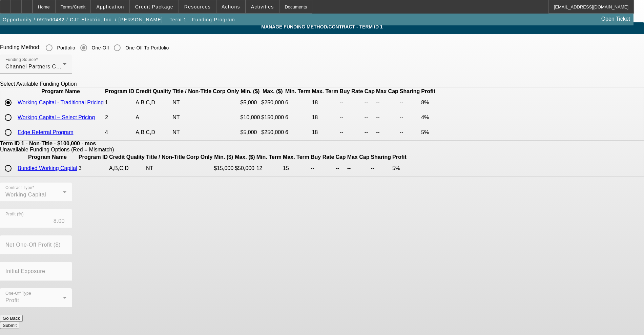
scroll to position [4, 0]
click at [19, 322] on button "Submit" at bounding box center [9, 325] width 19 height 7
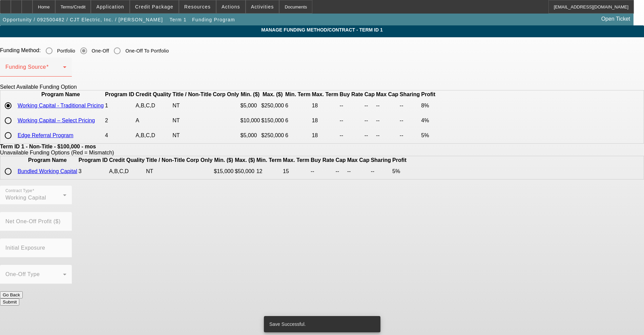
scroll to position [0, 0]
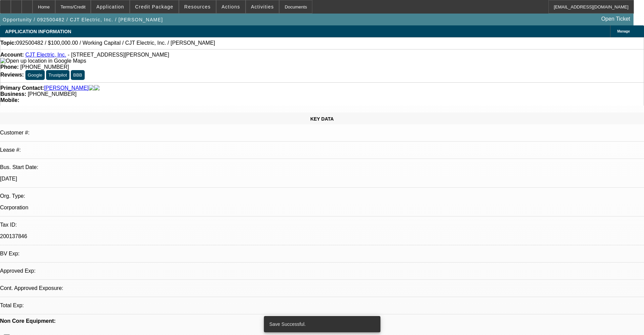
select select "0"
select select "2"
select select "0.1"
select select "4"
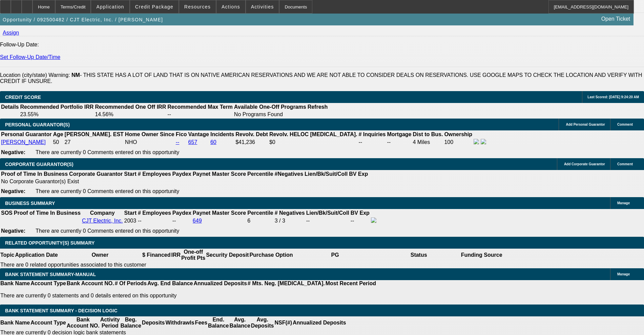
scroll to position [932, 0]
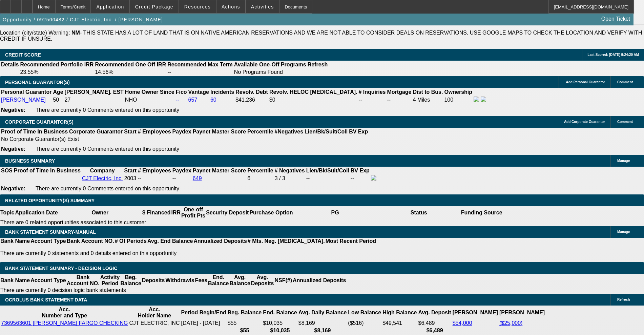
type input "24"
type input "5"
type input "$4,387.14"
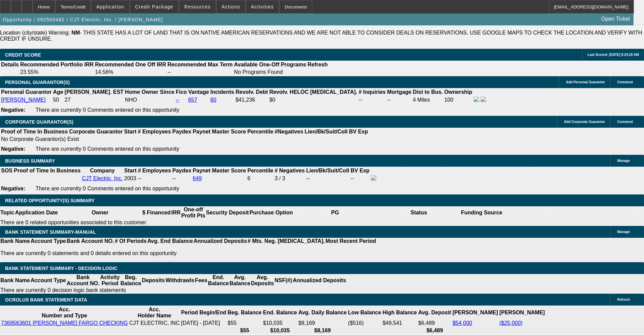
type input "50"
type input "$8,774.28"
type input "$6,671.08"
type input "$13,342.16"
type input "50"
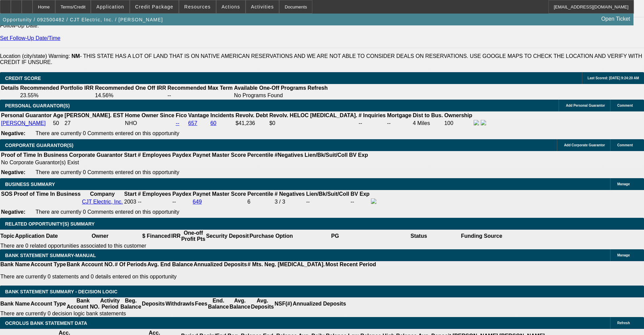
scroll to position [889, 0]
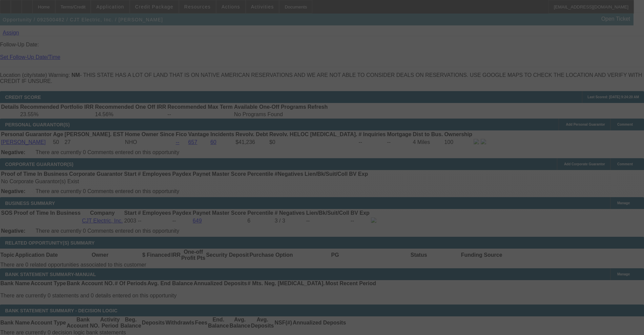
select select "0"
select select "2"
select select "0.1"
select select "4"
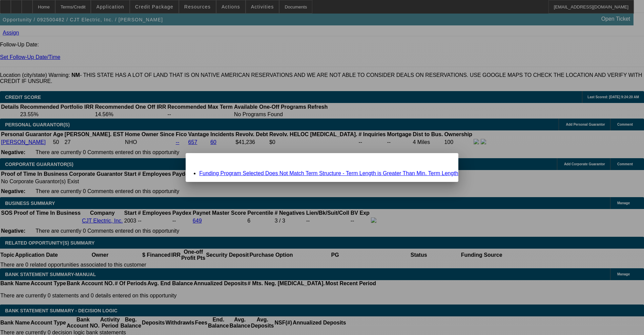
click at [443, 159] on div "Close" at bounding box center [450, 157] width 15 height 8
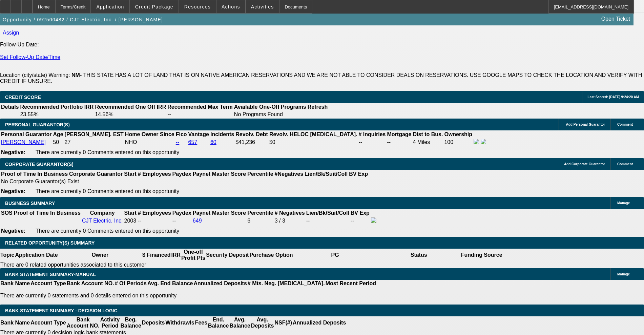
drag, startPoint x: 132, startPoint y: 269, endPoint x: 139, endPoint y: 269, distance: 7.5
type input "UNKNOWN"
type input "18"
type input "$208,333.34"
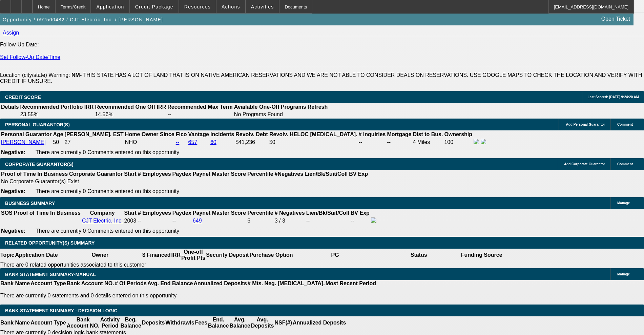
type input "$104,166.67"
type input "$16,013.42"
type input "$8,006.71"
type input "18"
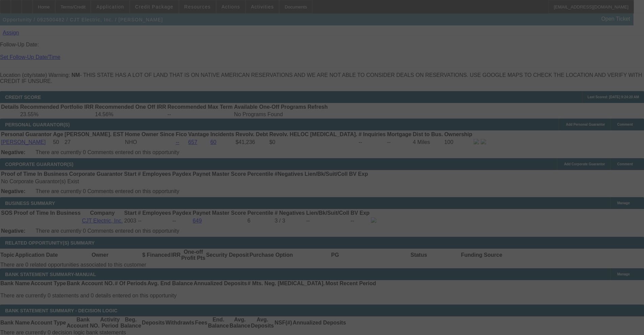
select select "0"
select select "2"
select select "0.1"
select select "4"
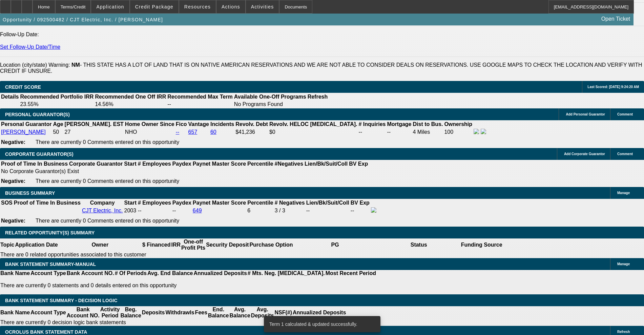
scroll to position [847, 0]
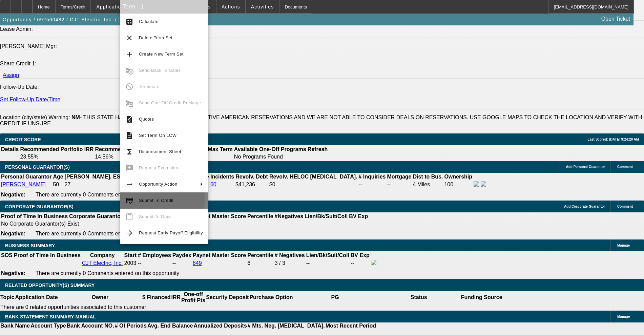
click at [139, 195] on button "credit_score Submit To Credit" at bounding box center [164, 200] width 88 height 16
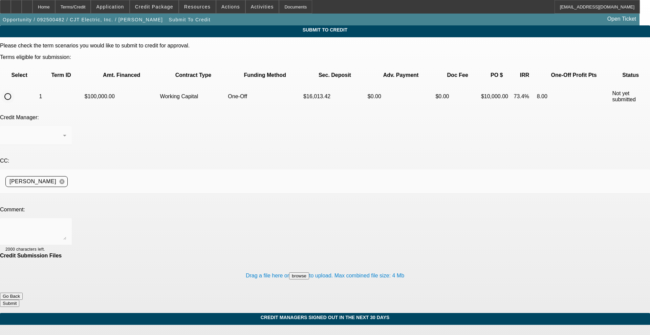
click at [15, 90] on input "radio" at bounding box center [8, 97] width 14 height 14
radio input "true"
click at [66, 224] on textarea at bounding box center [35, 232] width 61 height 16
type textarea "C"
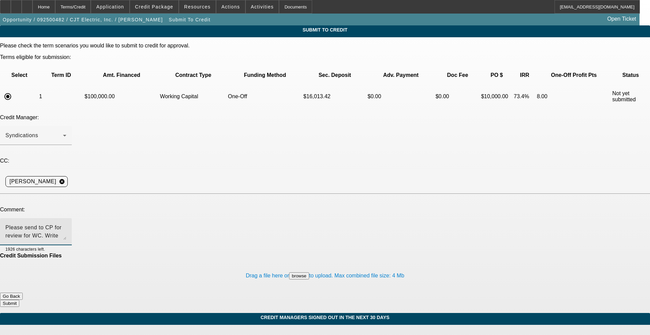
type textarea "Please send to CP for review for WC. Write up in notes. Thanks! Stephanie"
click at [19, 300] on button "Submit" at bounding box center [9, 303] width 19 height 7
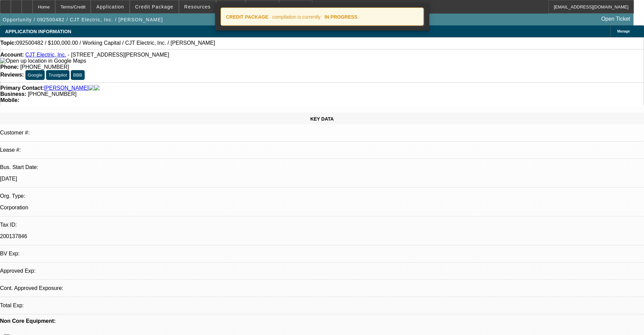
select select "0"
select select "2"
select select "0.1"
select select "4"
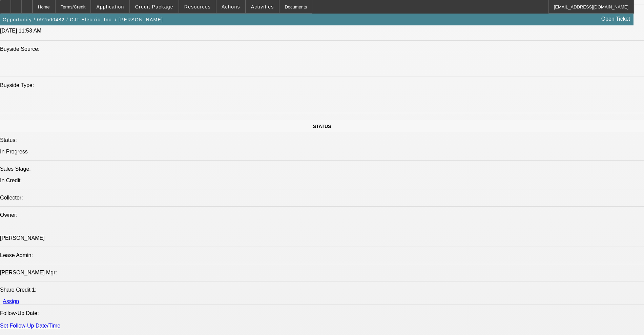
scroll to position [619, 0]
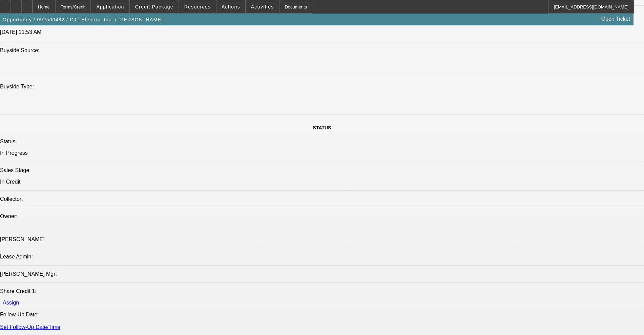
radio input "true"
type textarea "reengament"
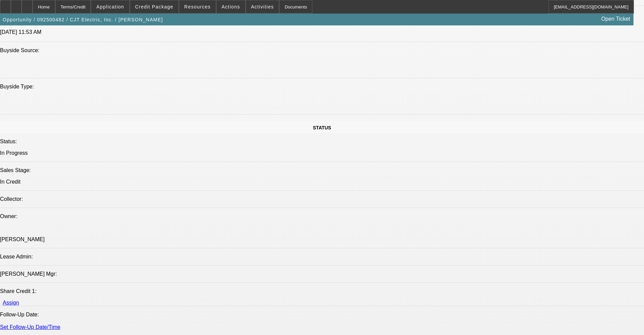
radio input "true"
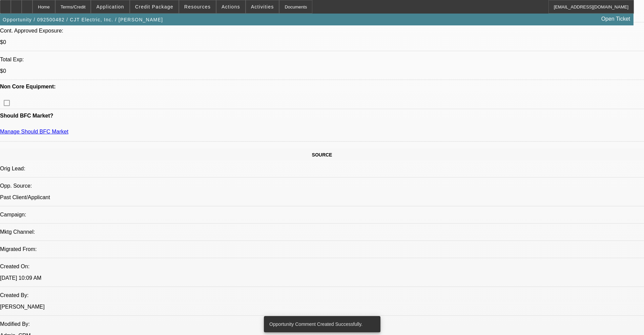
scroll to position [0, 0]
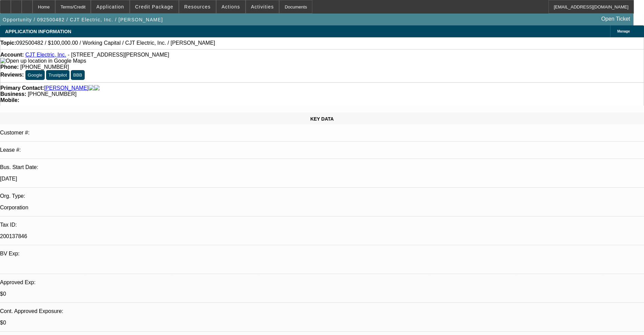
click at [47, 55] on link "CJT Electric, Inc." at bounding box center [45, 55] width 41 height 6
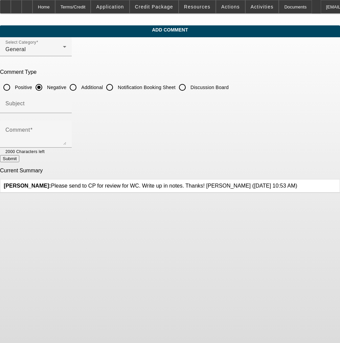
click at [80, 83] on input "Additional" at bounding box center [73, 88] width 14 height 14
radio input "true"
click at [66, 105] on input "Subject" at bounding box center [35, 106] width 61 height 8
type input "Write up"
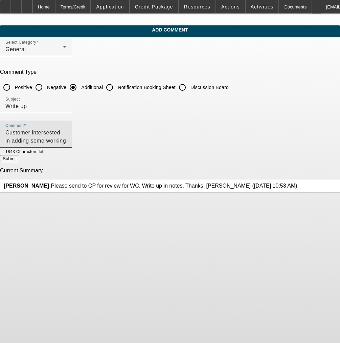
type textarea "Customer intersested in adding some working captial to help his business. Chris…"
click at [19, 161] on button "Submit" at bounding box center [9, 158] width 19 height 7
radio input "true"
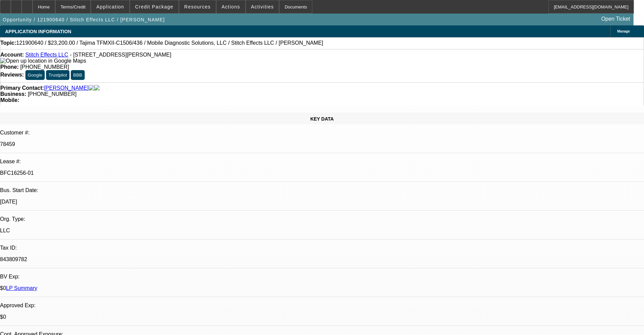
select select "0"
select select "2"
select select "0.1"
select select "4"
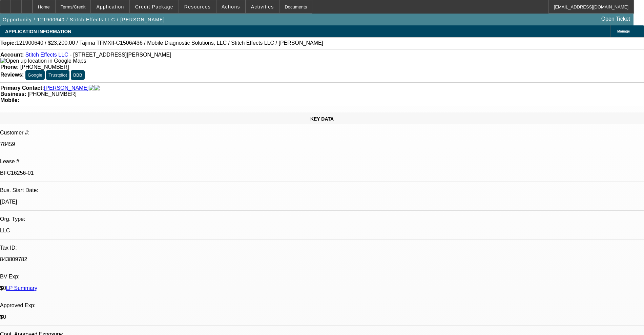
select select "0"
select select "2"
select select "0.1"
select select "4"
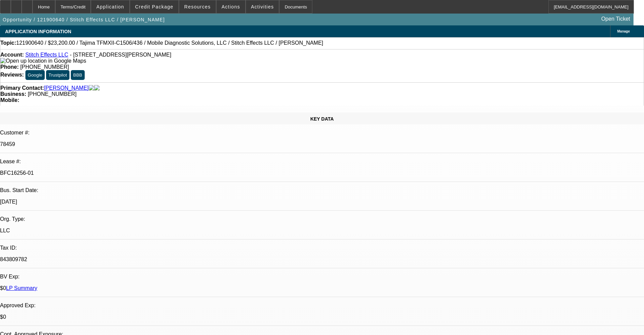
select select "0"
select select "2"
select select "0.1"
select select "4"
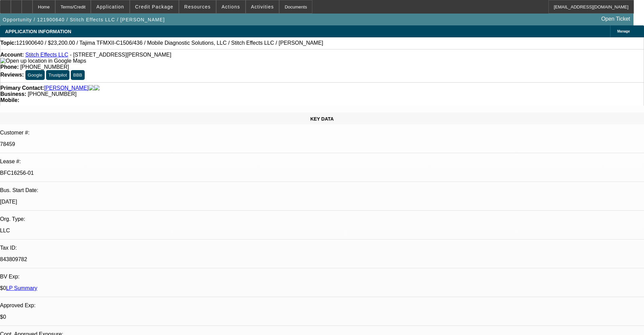
select select "0"
select select "2"
select select "0.1"
select select "4"
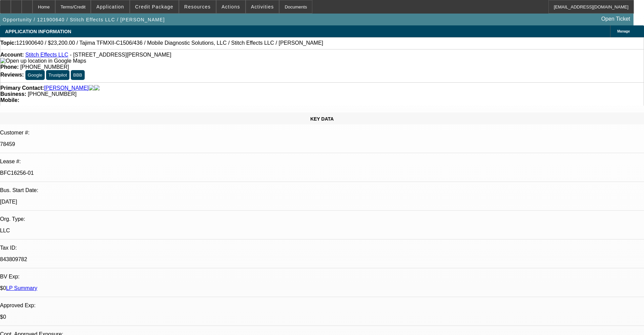
click at [53, 57] on link "Stitch Effects LLC" at bounding box center [46, 55] width 43 height 6
